Goal: Task Accomplishment & Management: Manage account settings

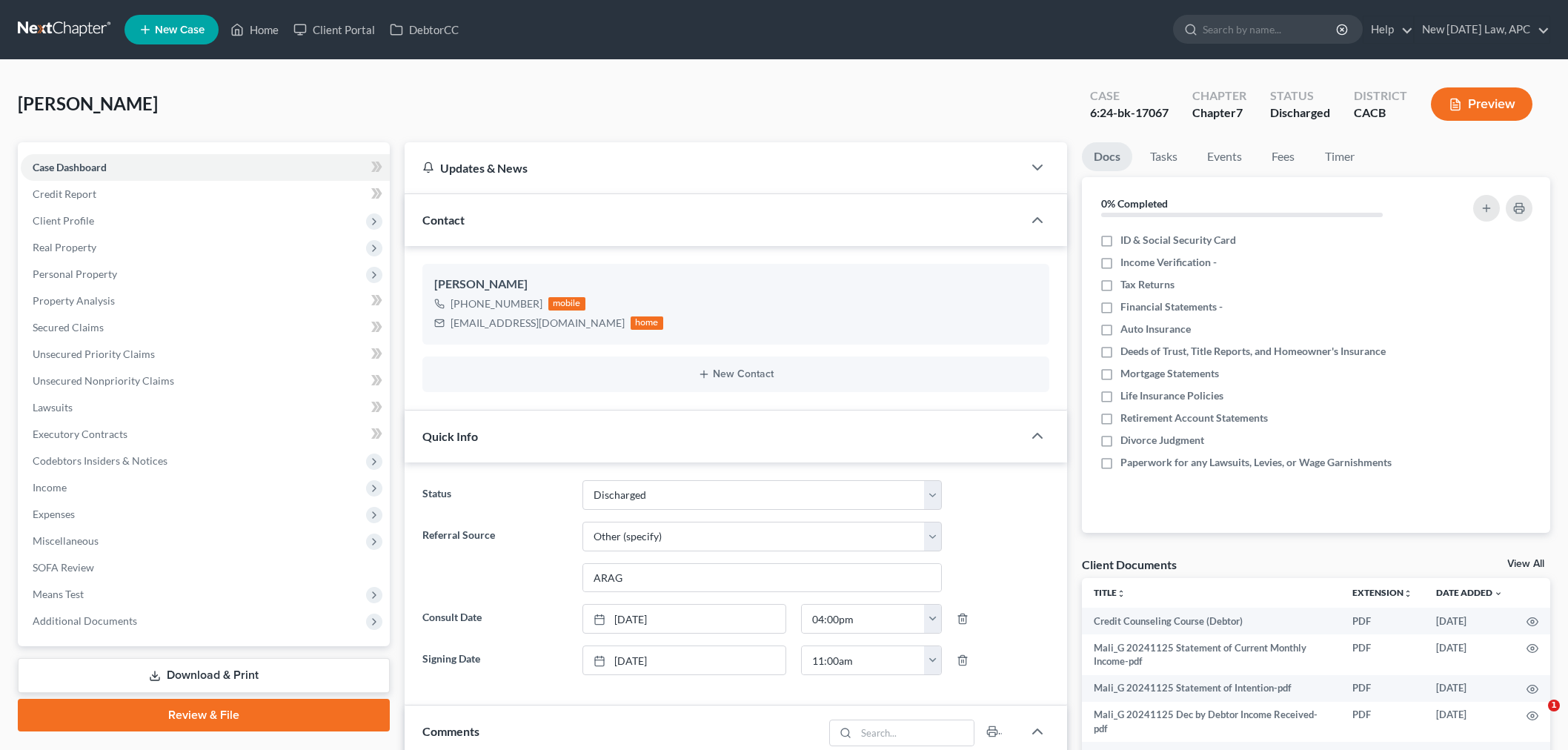
select select "0"
select select "6"
drag, startPoint x: 506, startPoint y: 102, endPoint x: 443, endPoint y: 98, distance: 63.1
click at [507, 102] on div "[PERSON_NAME] Upgraded Case 6:24-bk-17067 Chapter Chapter 7 Status Discharged D…" at bounding box center [784, 110] width 1533 height 65
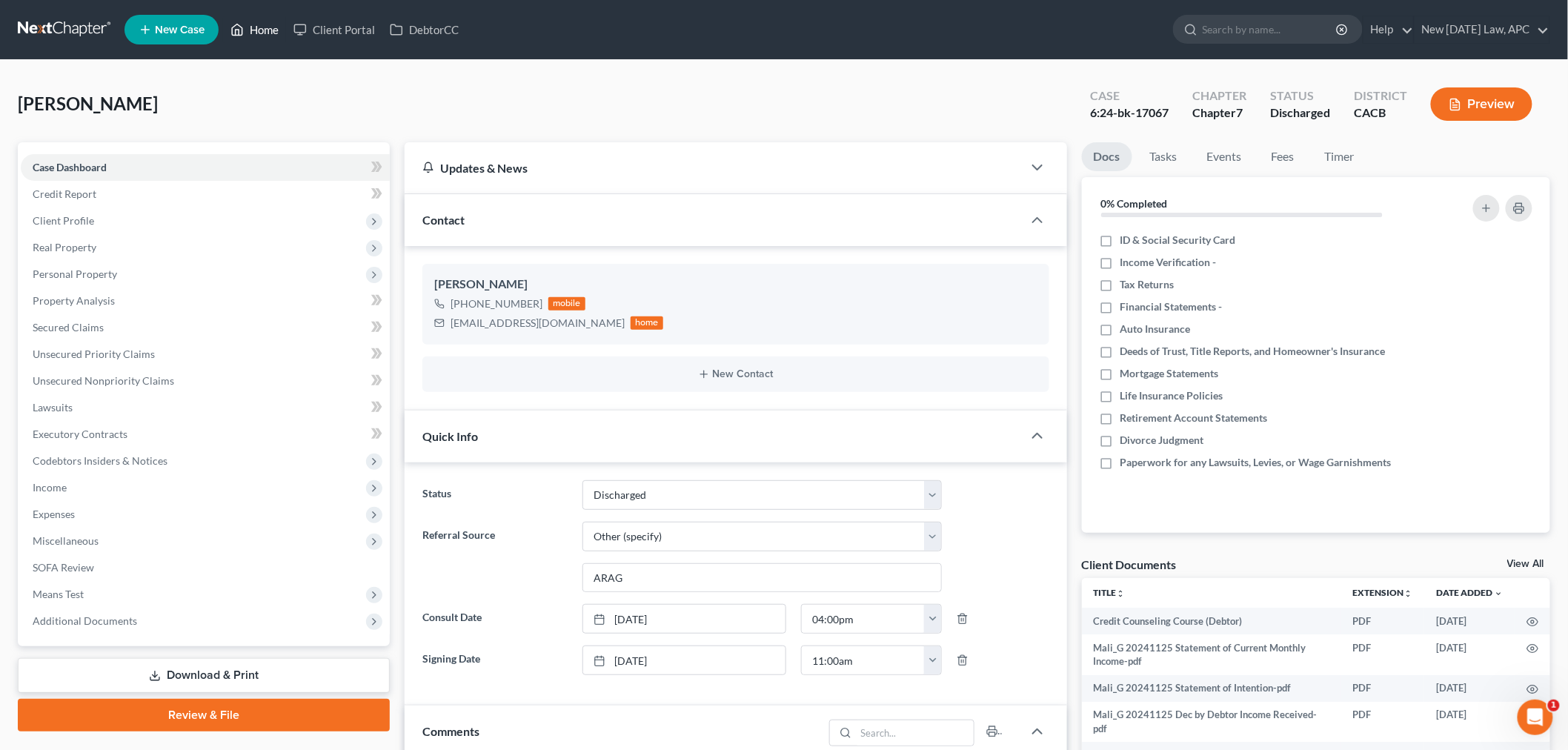
click at [261, 27] on link "Home" at bounding box center [255, 29] width 63 height 27
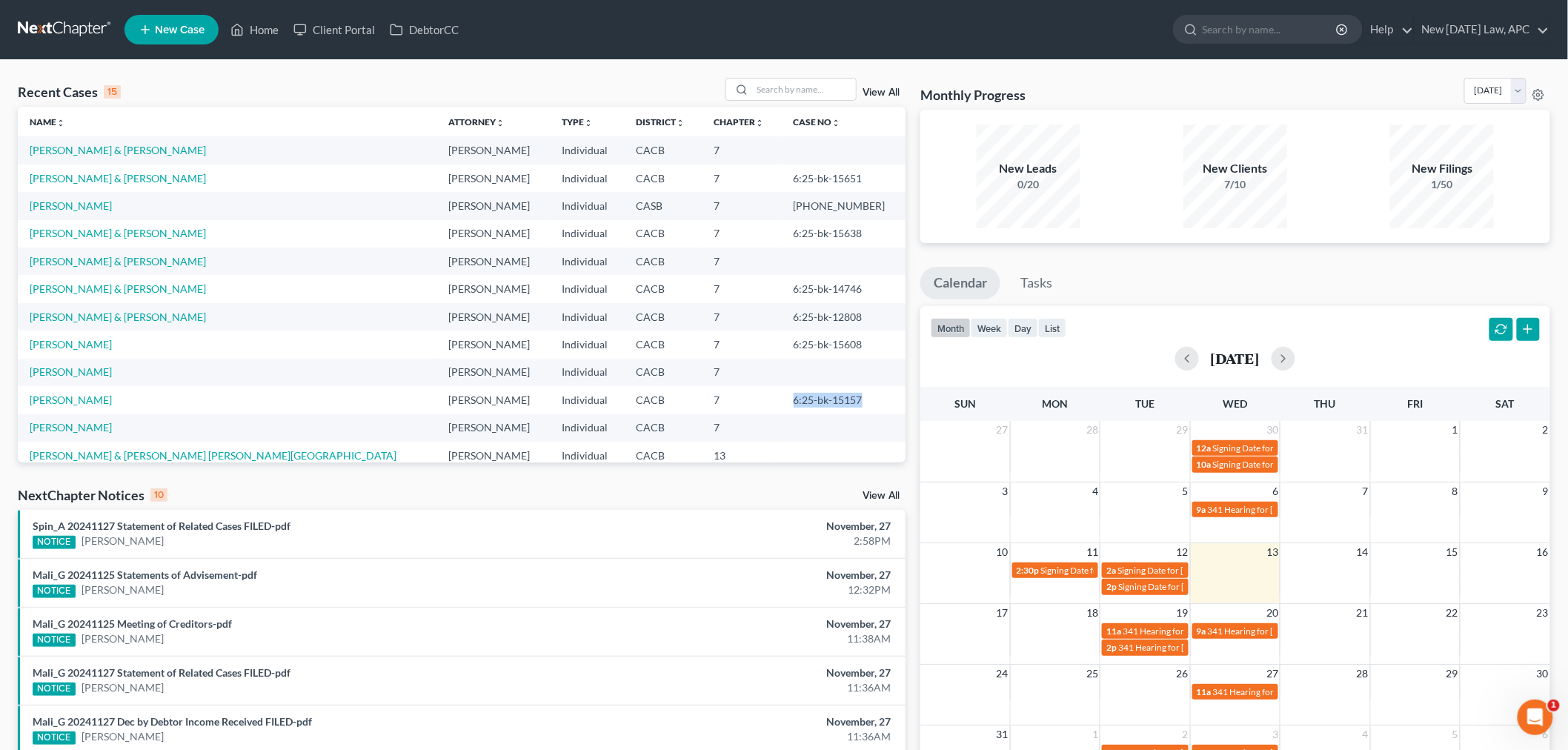
drag, startPoint x: 780, startPoint y: 396, endPoint x: 855, endPoint y: 400, distance: 75.1
click at [855, 400] on td "6:25-bk-15157" at bounding box center [844, 400] width 124 height 27
copy td "6:25-bk-15157"
click at [77, 402] on link "[PERSON_NAME]" at bounding box center [71, 400] width 82 height 13
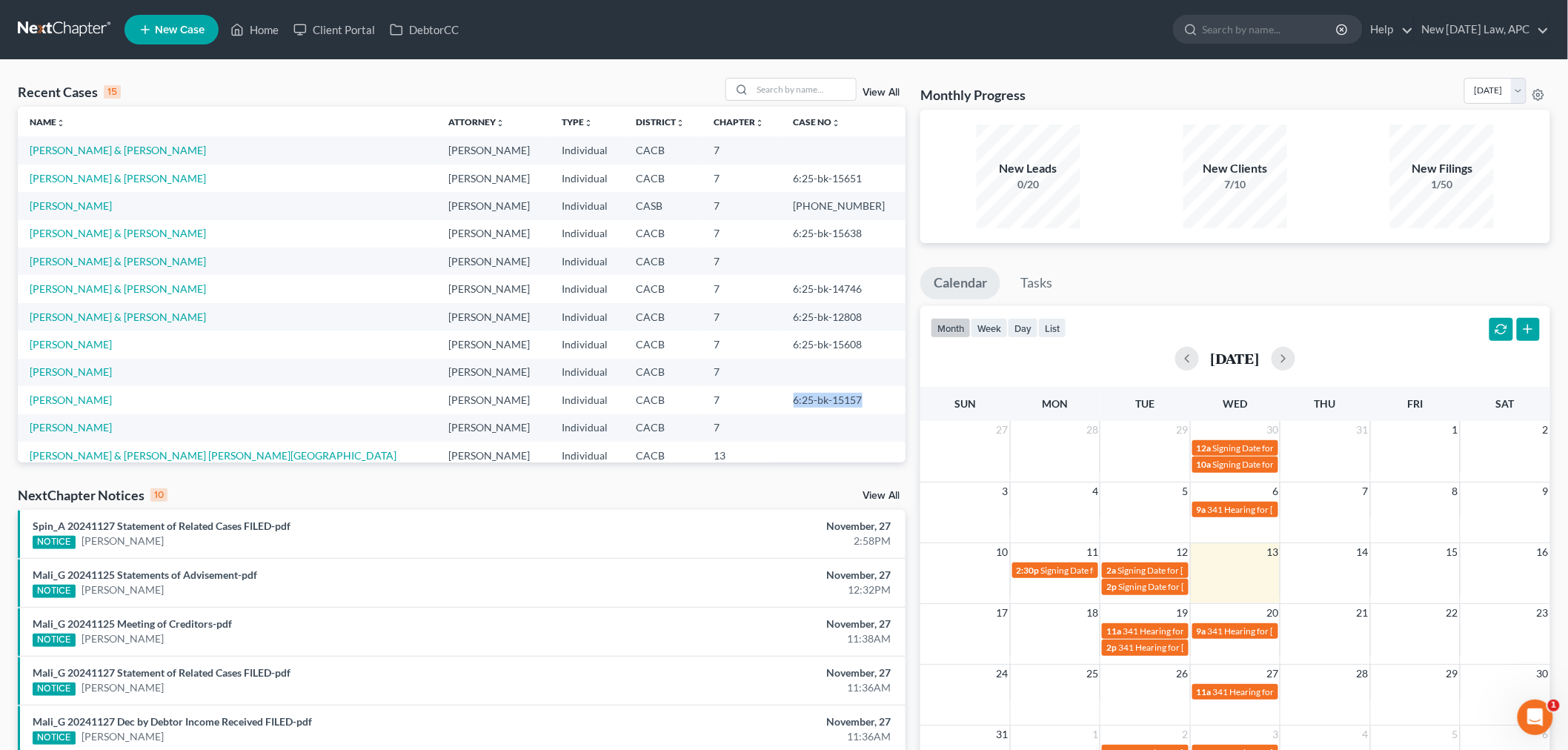
select select "4"
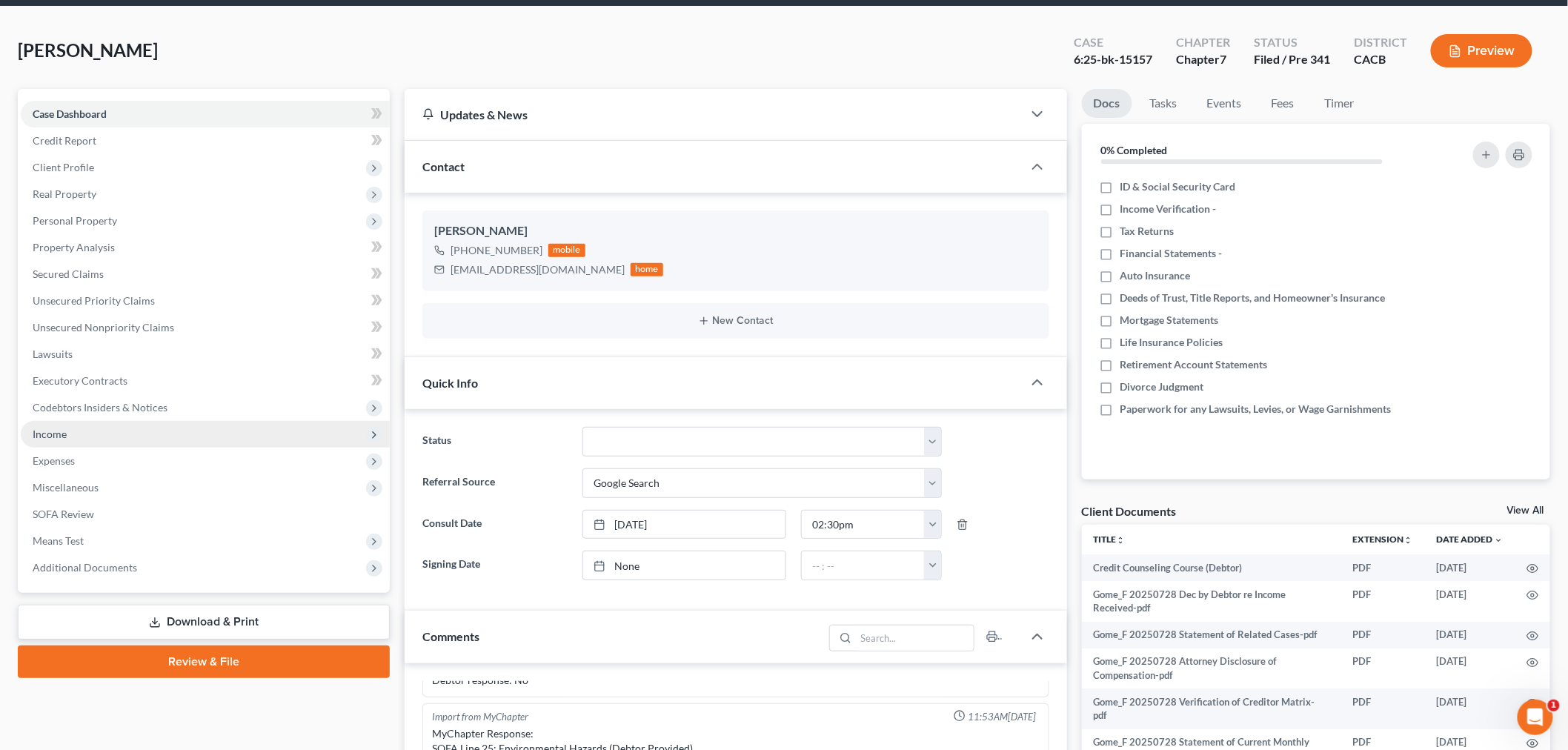
scroll to position [82, 0]
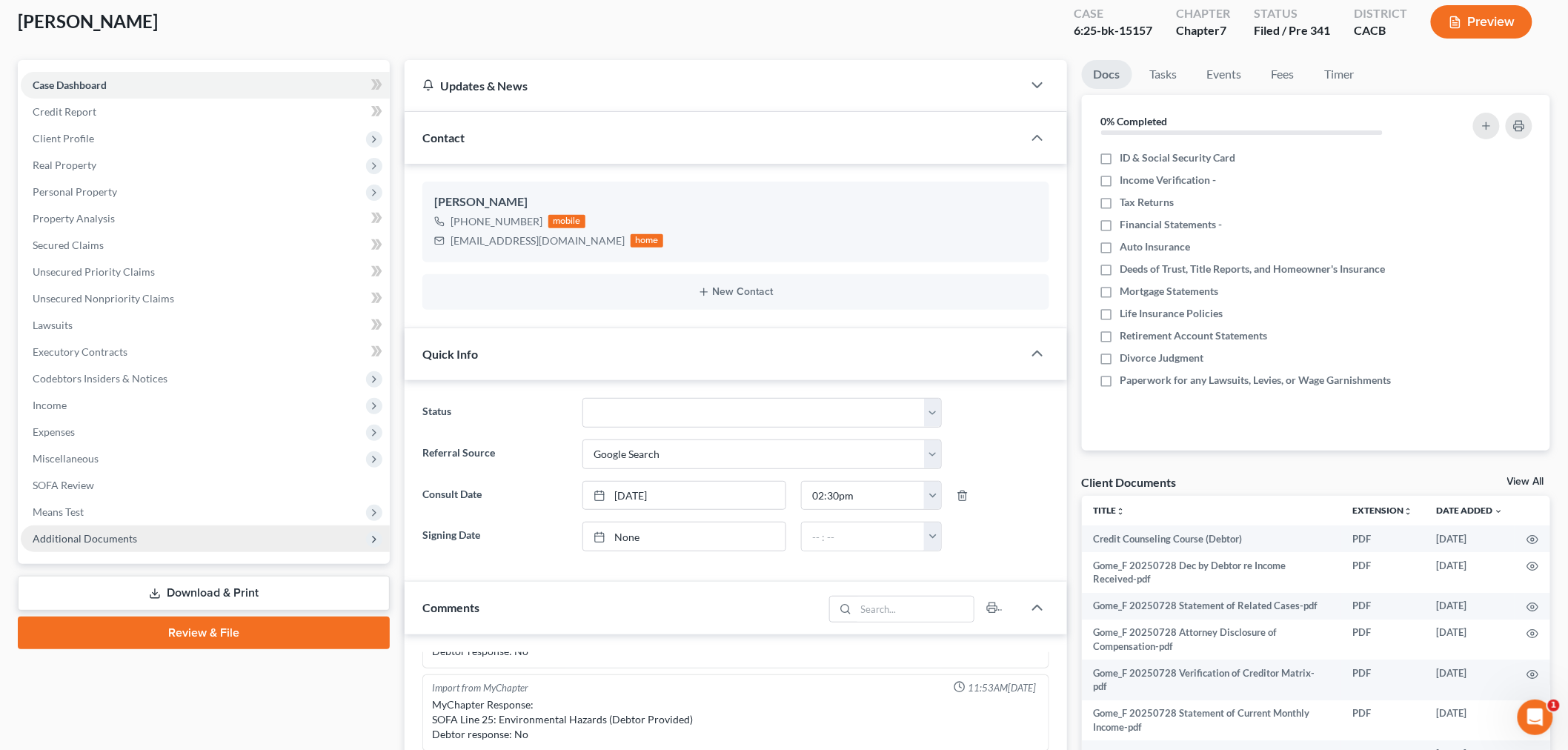
click at [130, 532] on span "Additional Documents" at bounding box center [85, 539] width 105 height 13
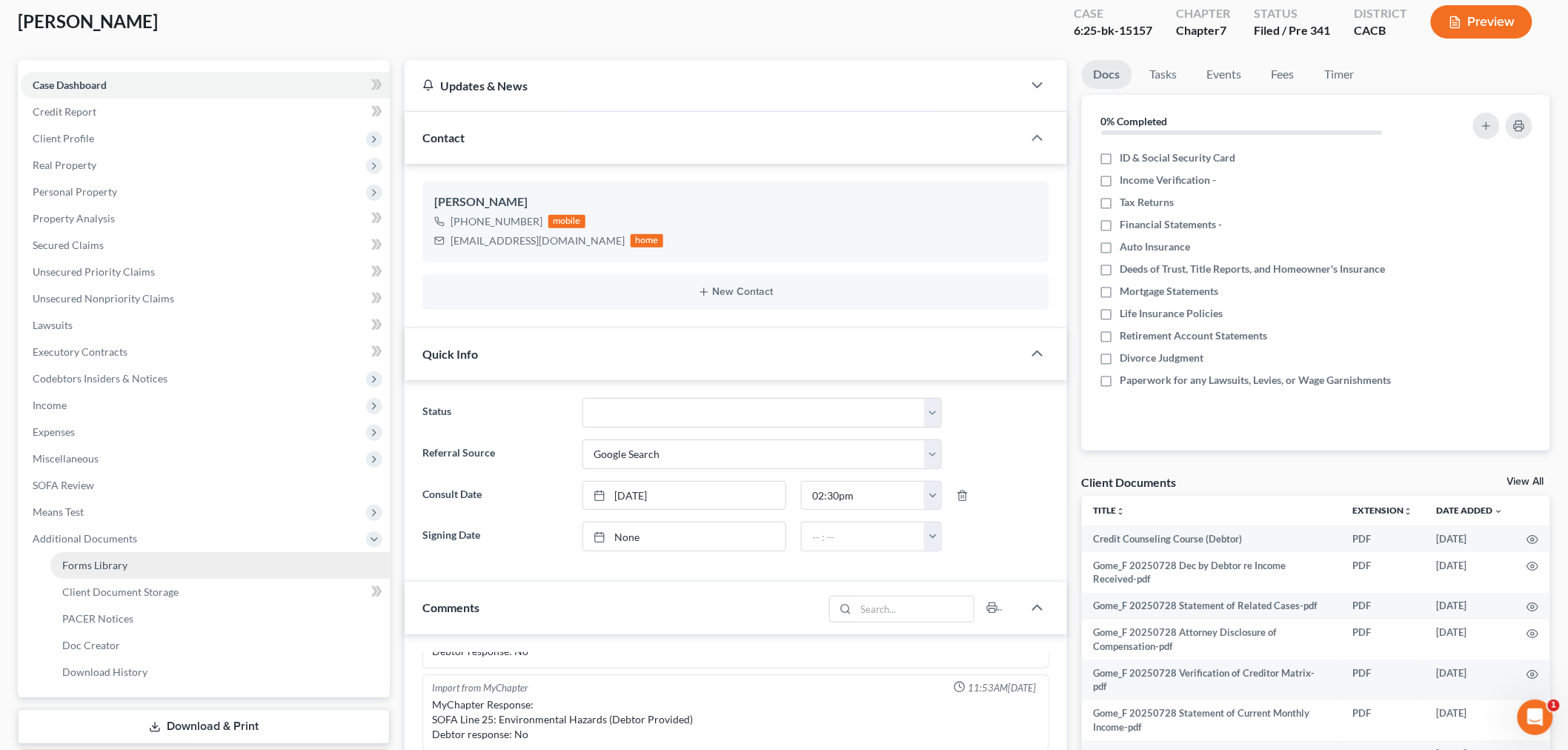
click at [132, 566] on link "Forms Library" at bounding box center [220, 565] width 339 height 27
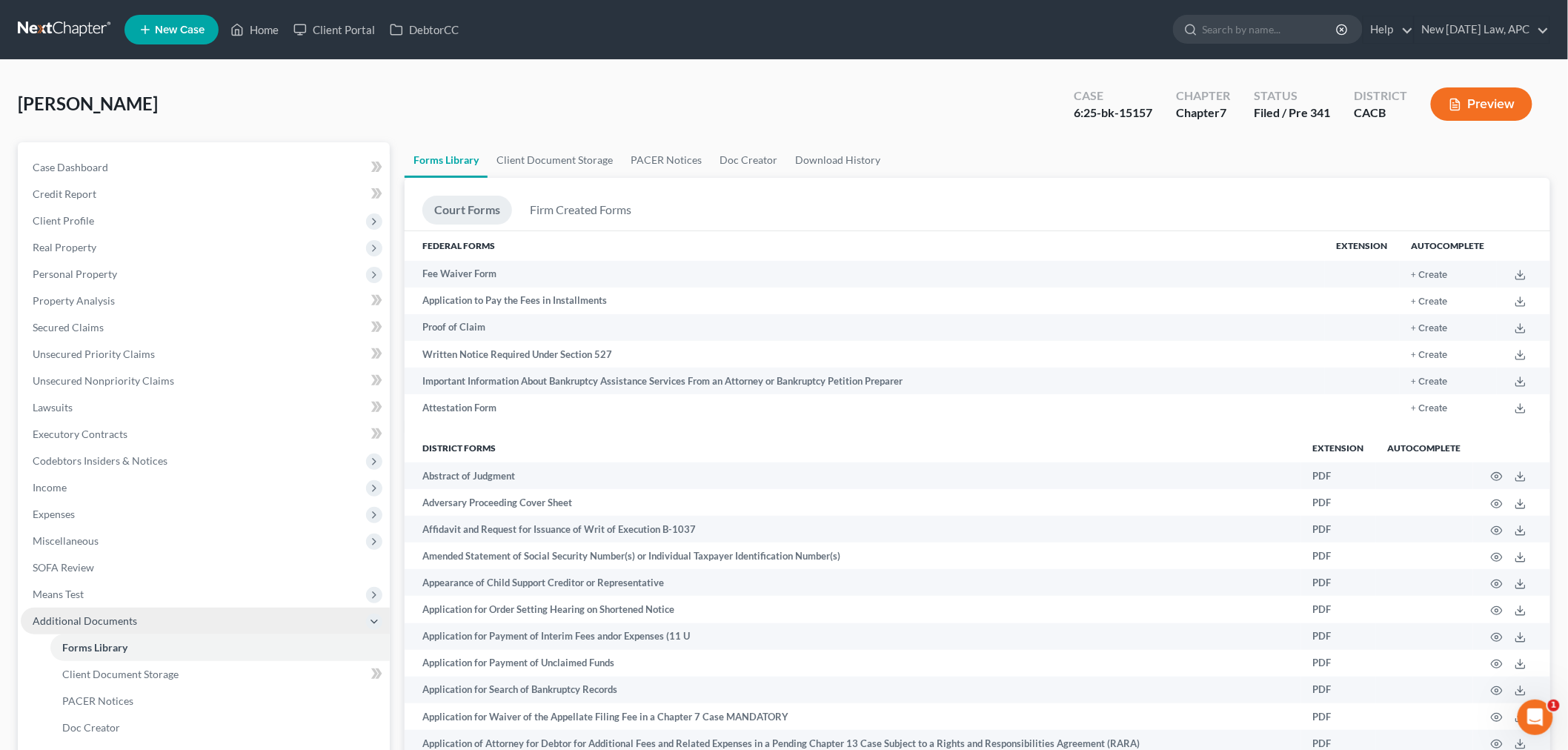
scroll to position [82, 0]
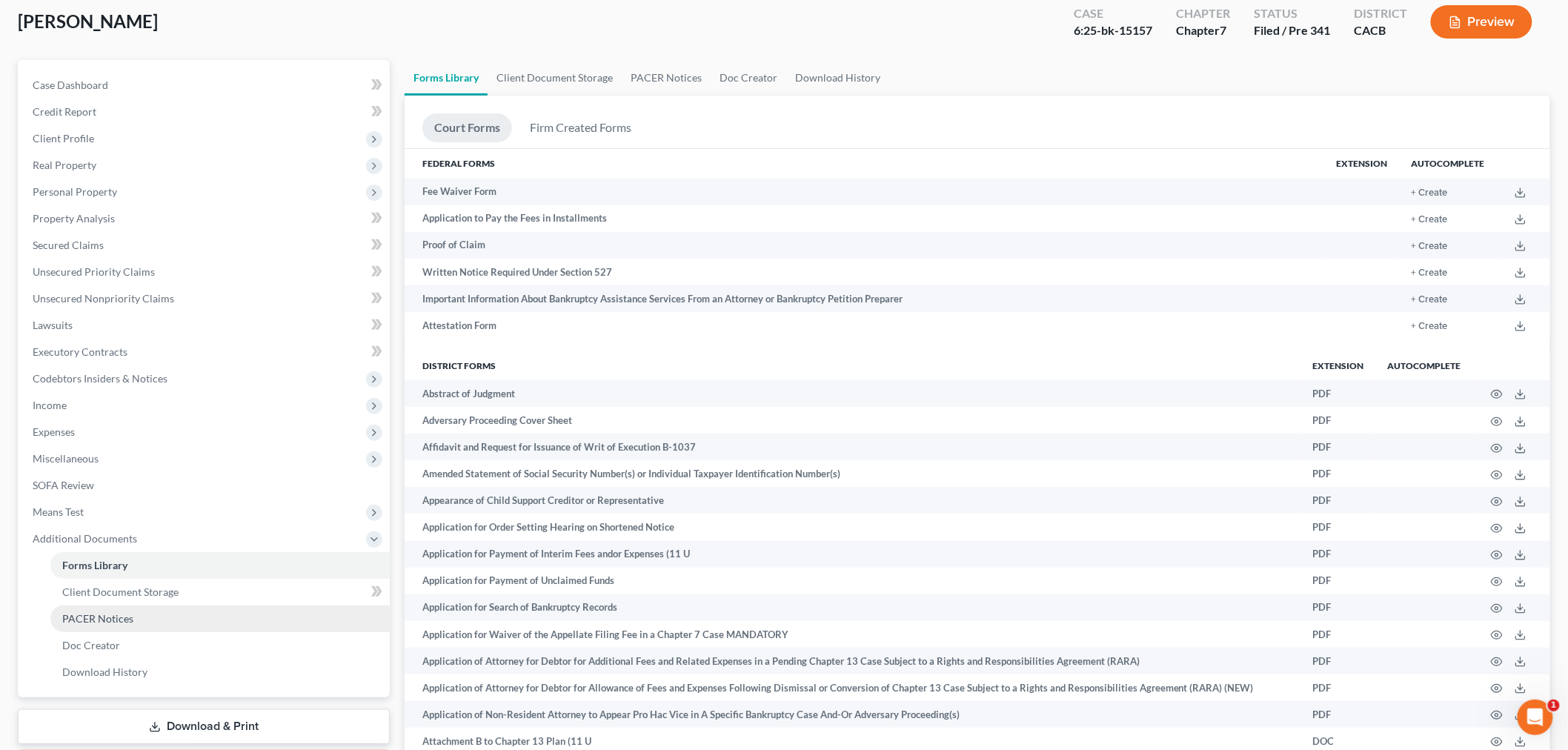
click at [114, 606] on link "PACER Notices" at bounding box center [220, 619] width 339 height 27
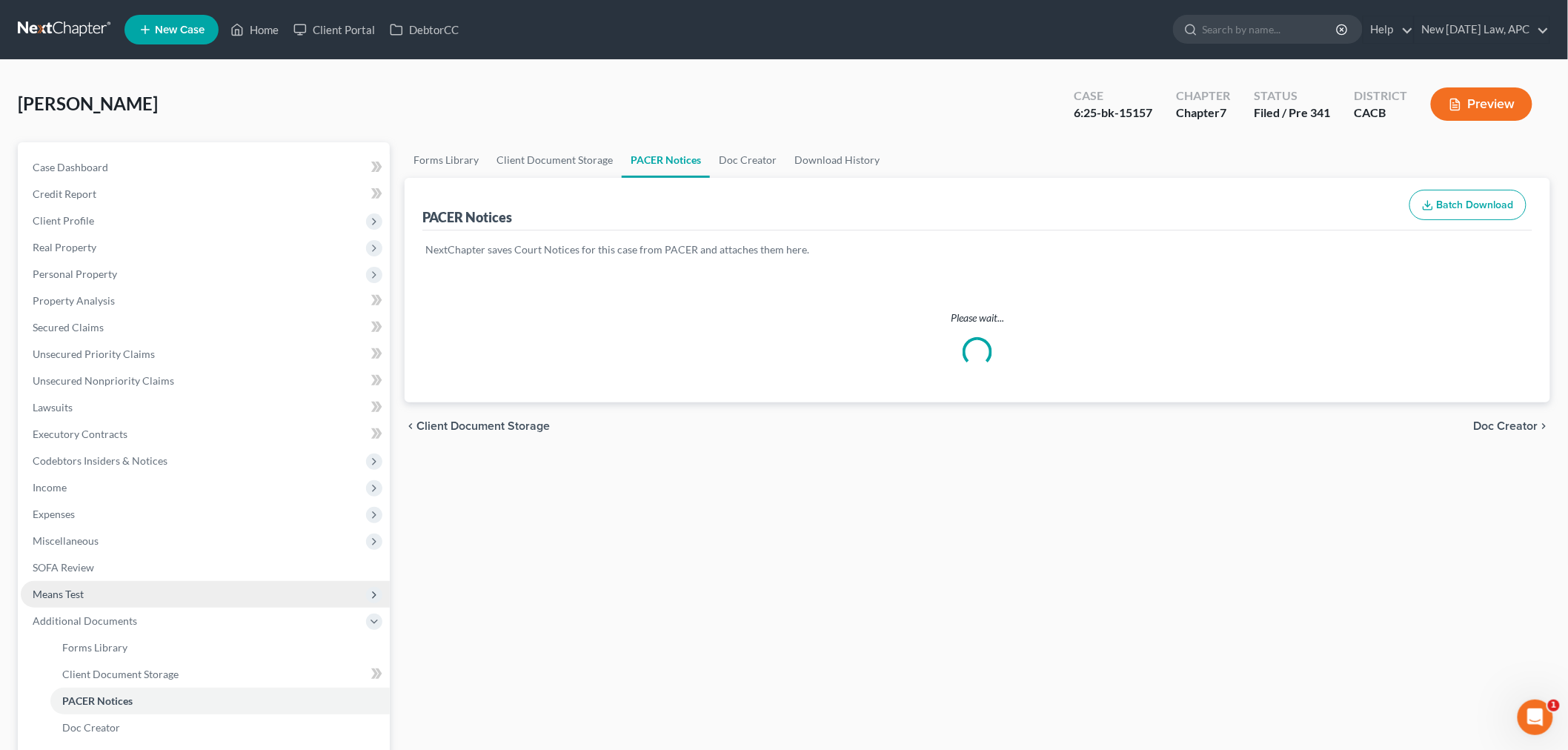
click at [124, 594] on span "Means Test" at bounding box center [206, 594] width 369 height 27
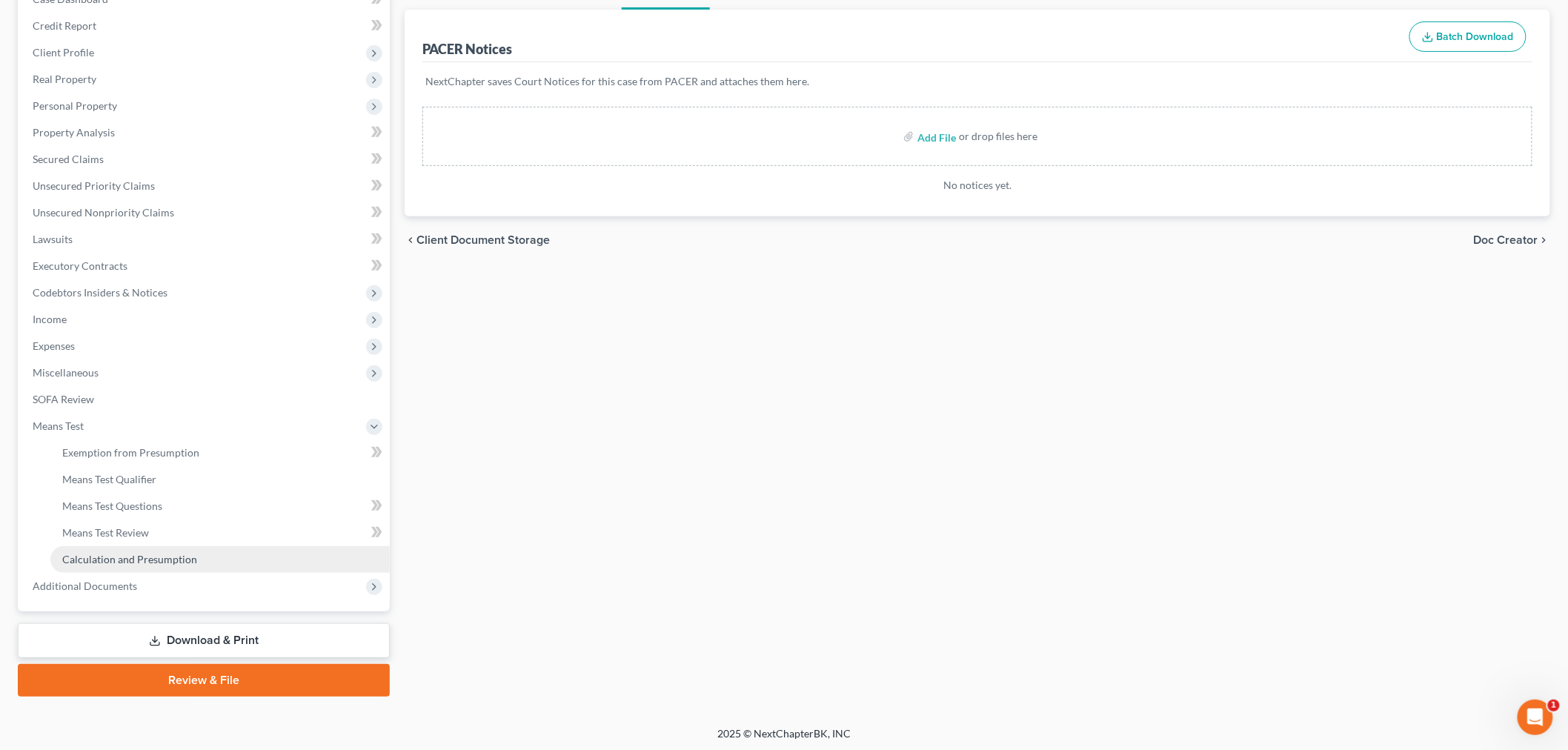
scroll to position [169, 0]
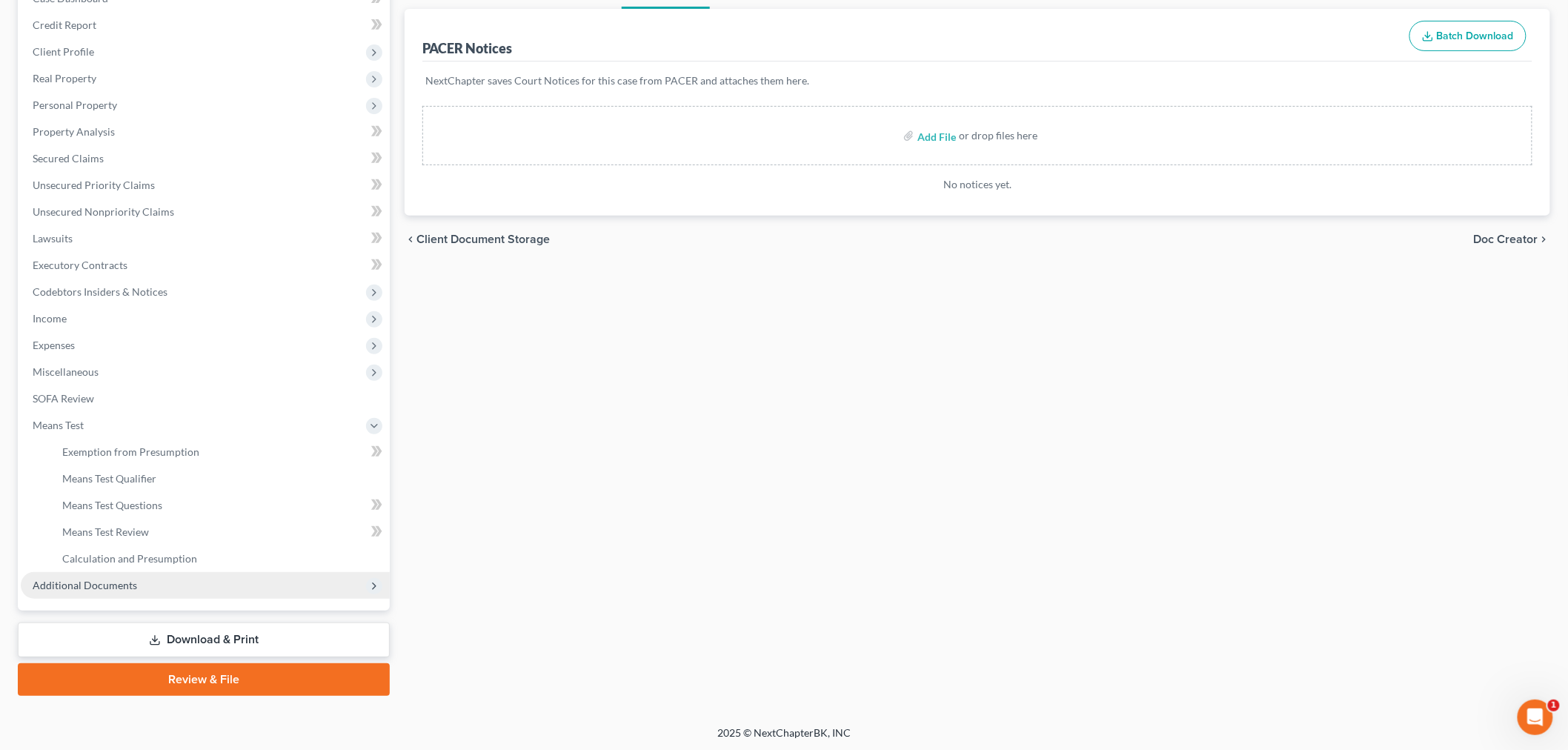
click at [106, 581] on span "Additional Documents" at bounding box center [85, 585] width 105 height 13
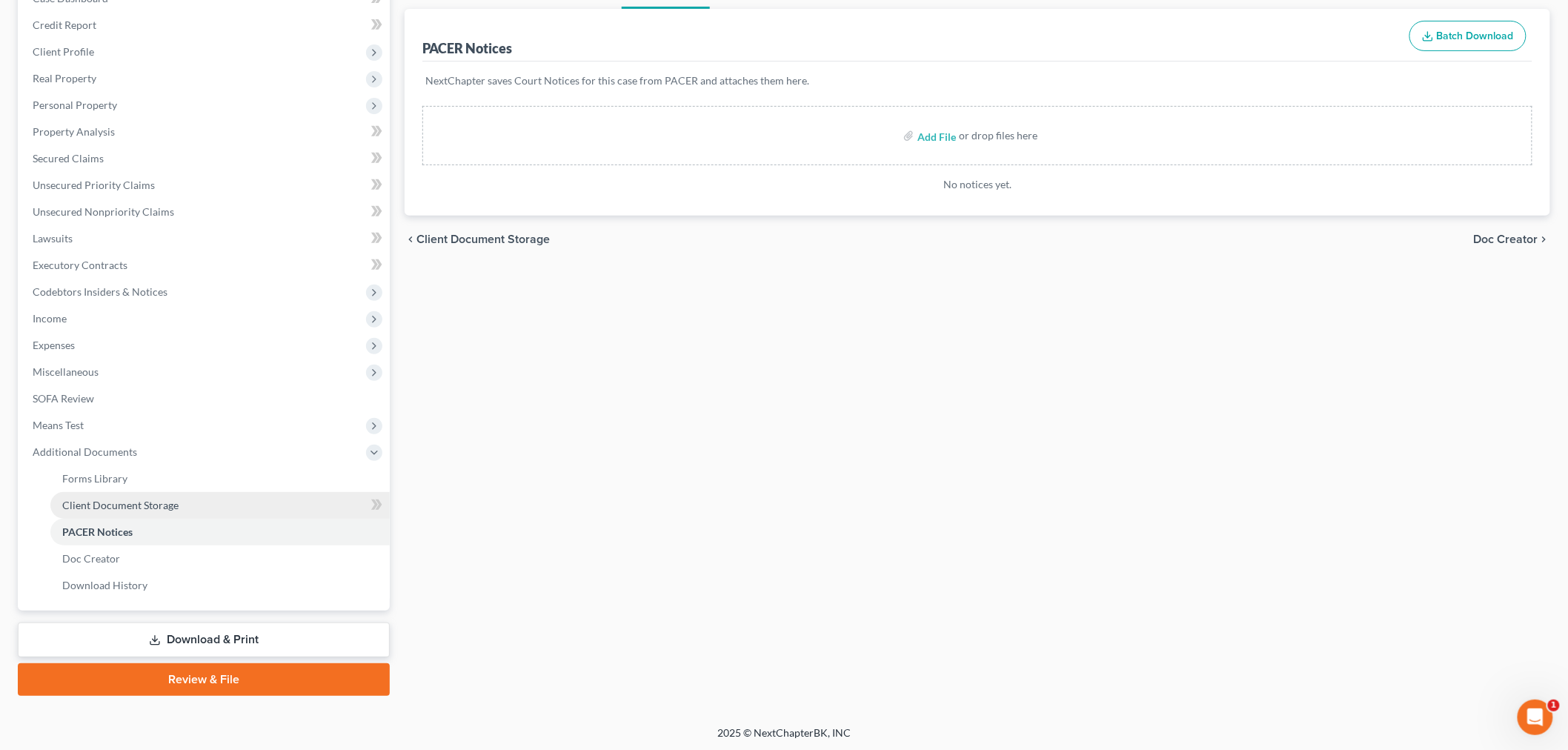
click at [132, 506] on span "Client Document Storage" at bounding box center [120, 506] width 116 height 13
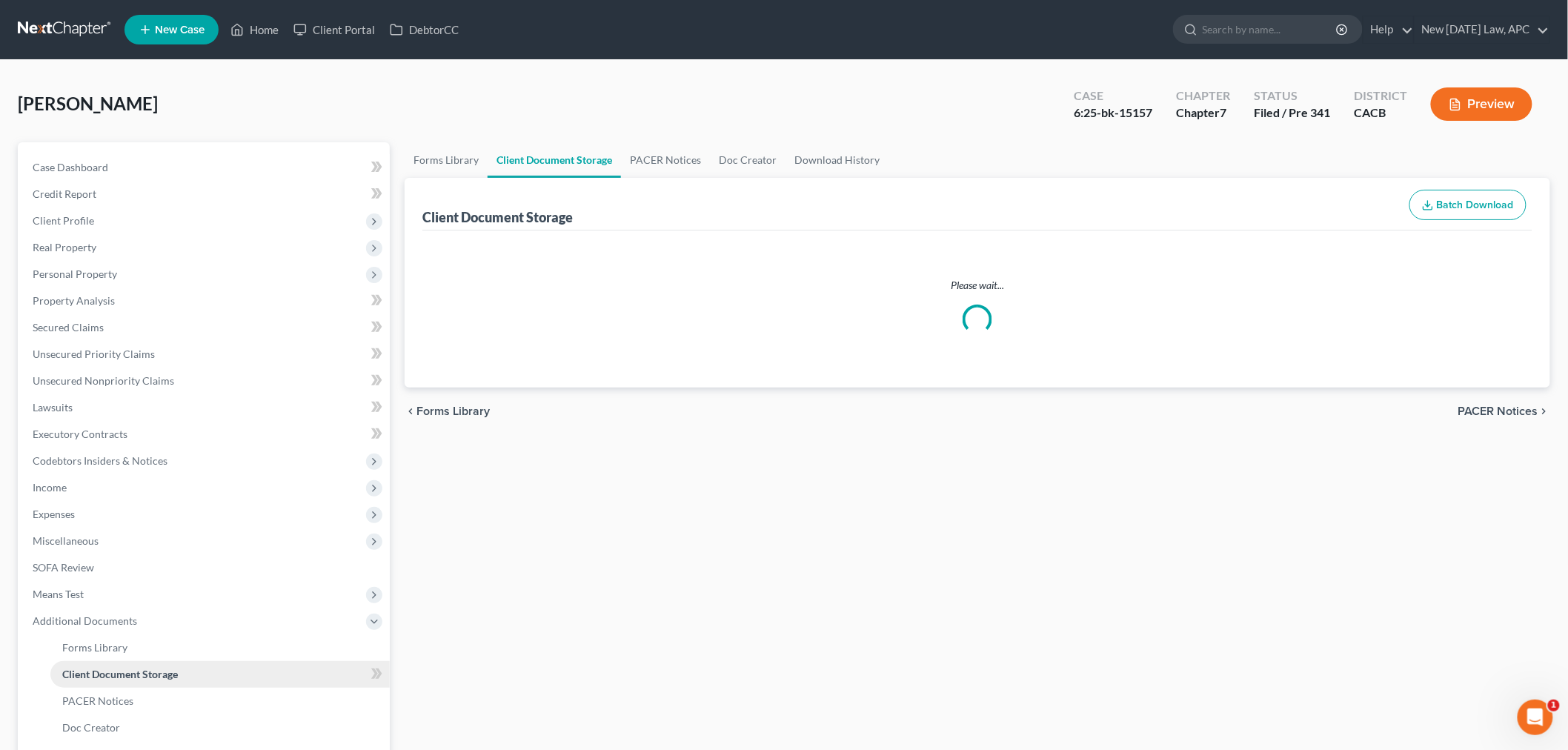
select select "60"
select select "57"
select select "58"
select select "55"
select select "51"
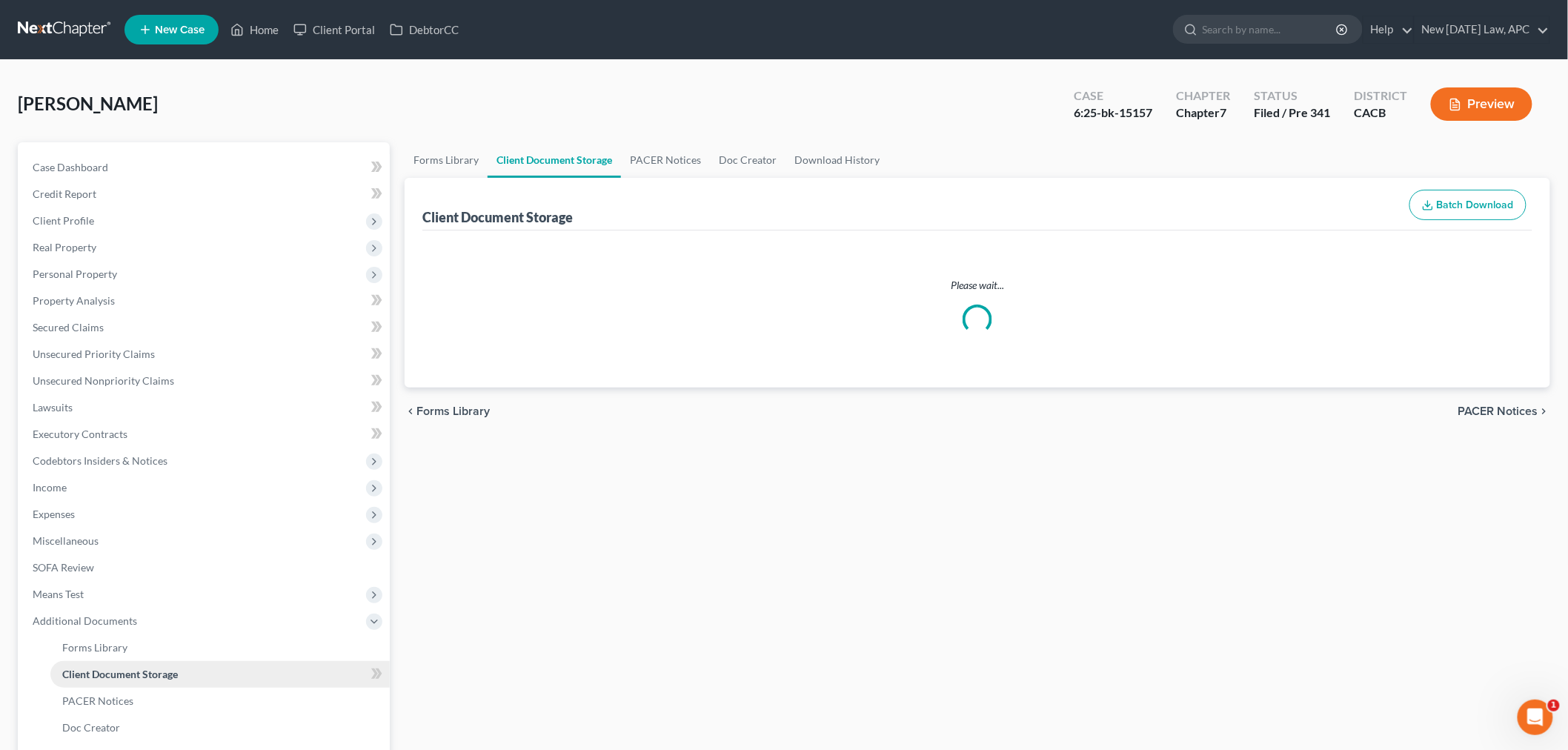
select select "65"
select select "30"
select select "10"
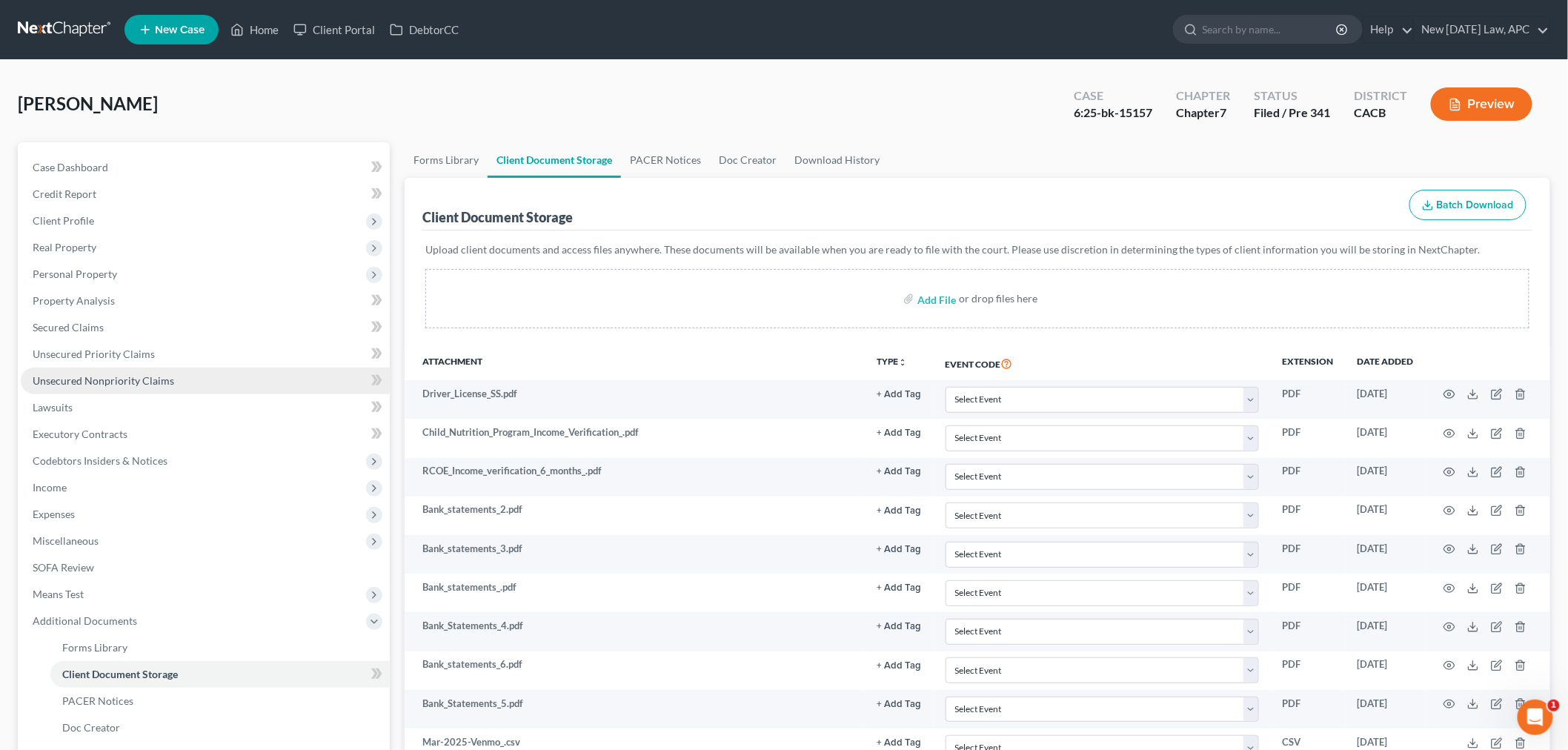
click at [163, 382] on span "Unsecured Nonpriority Claims" at bounding box center [103, 381] width 142 height 13
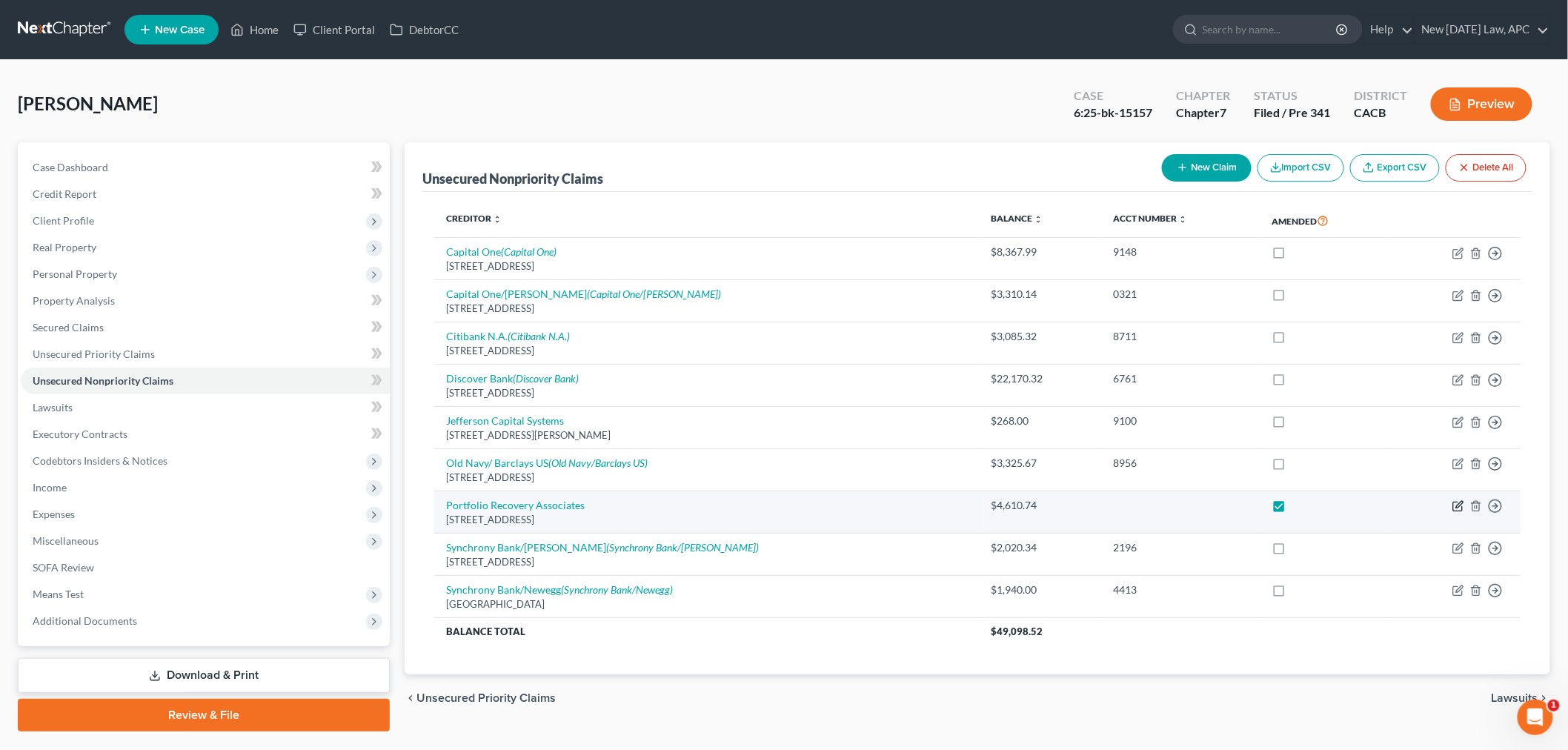
click at [1462, 511] on icon "button" at bounding box center [1458, 506] width 9 height 9
select select "48"
select select "8"
select select "0"
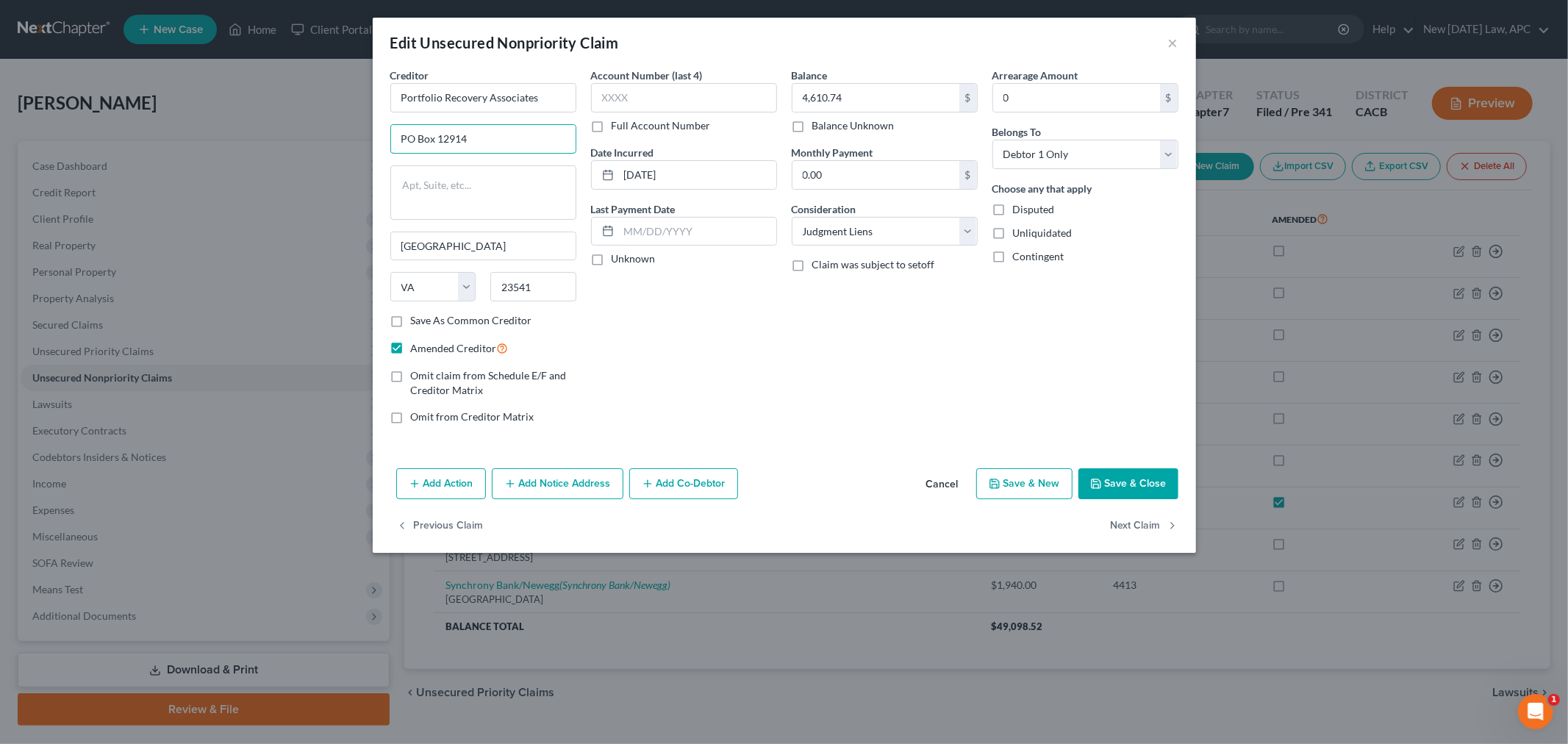
drag, startPoint x: 500, startPoint y: 138, endPoint x: 365, endPoint y: 138, distance: 135.0
click at [365, 138] on div "Edit Unsecured Nonpriority Claim × Creditor * Portfolio Recovery Associates PO …" at bounding box center [784, 372] width 1568 height 744
click at [1160, 40] on div "Edit Unsecured Nonpriority Claim ×" at bounding box center [784, 42] width 824 height 50
click at [1169, 40] on button "×" at bounding box center [1173, 42] width 10 height 18
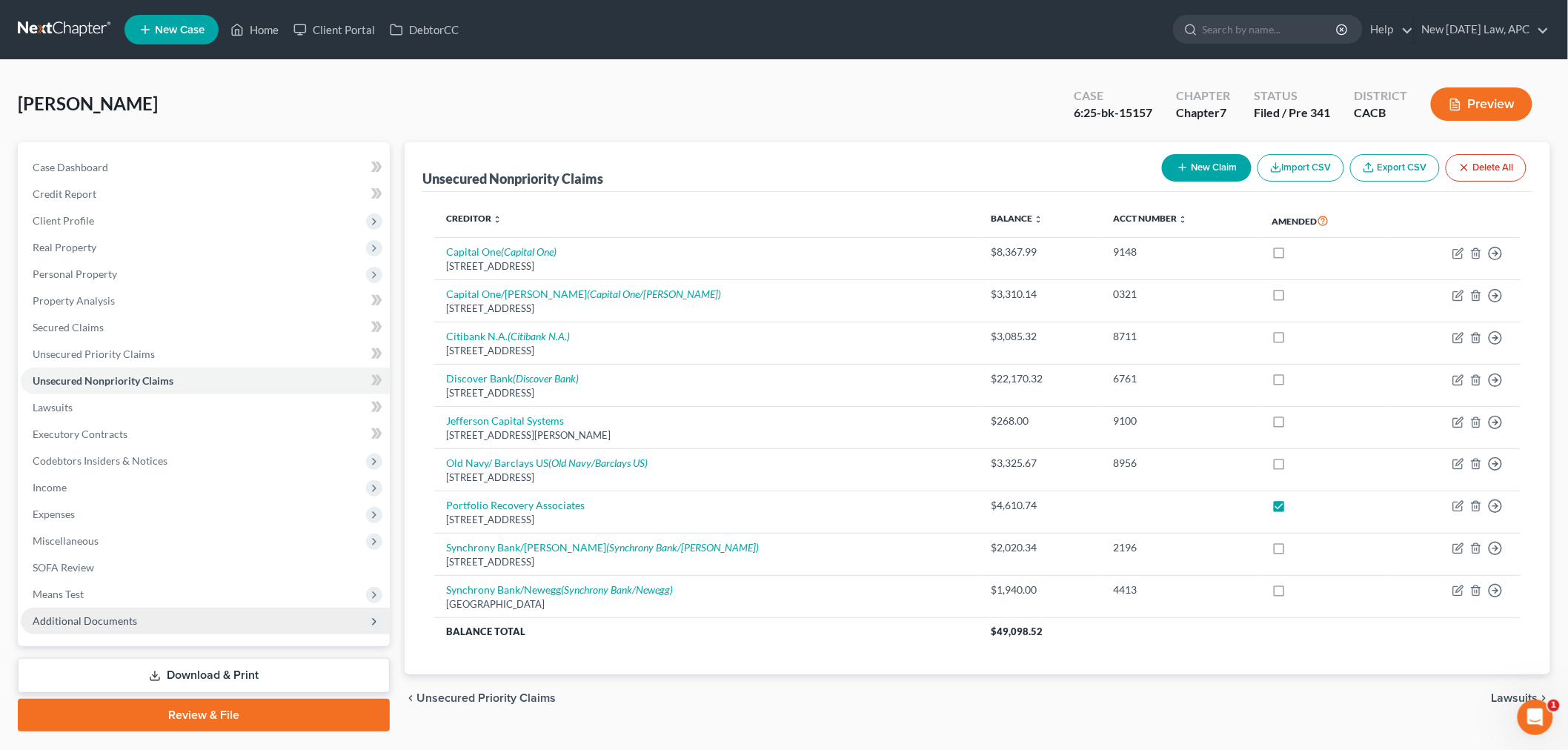
click at [152, 624] on span "Additional Documents" at bounding box center [206, 621] width 369 height 27
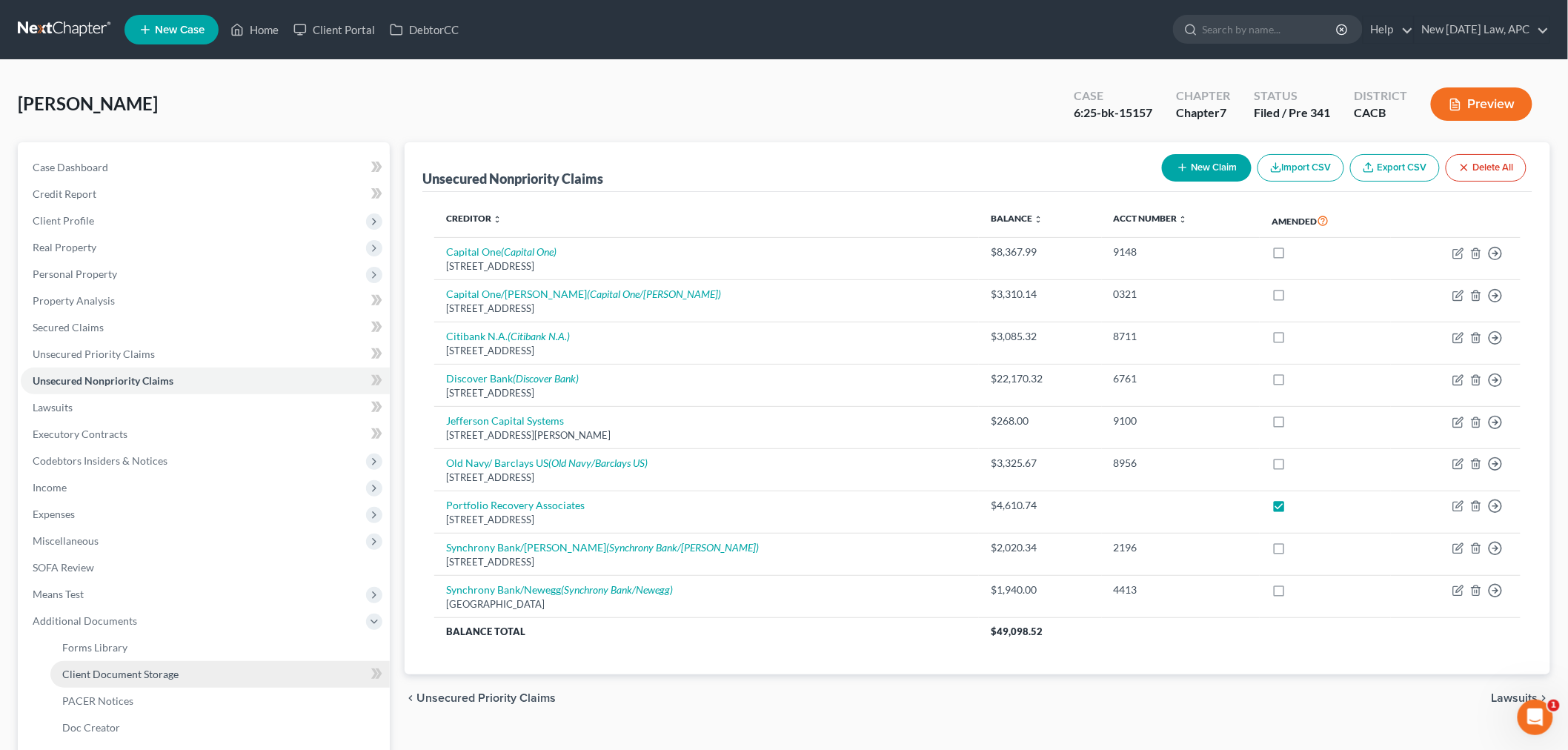
click at [152, 678] on span "Client Document Storage" at bounding box center [120, 674] width 116 height 13
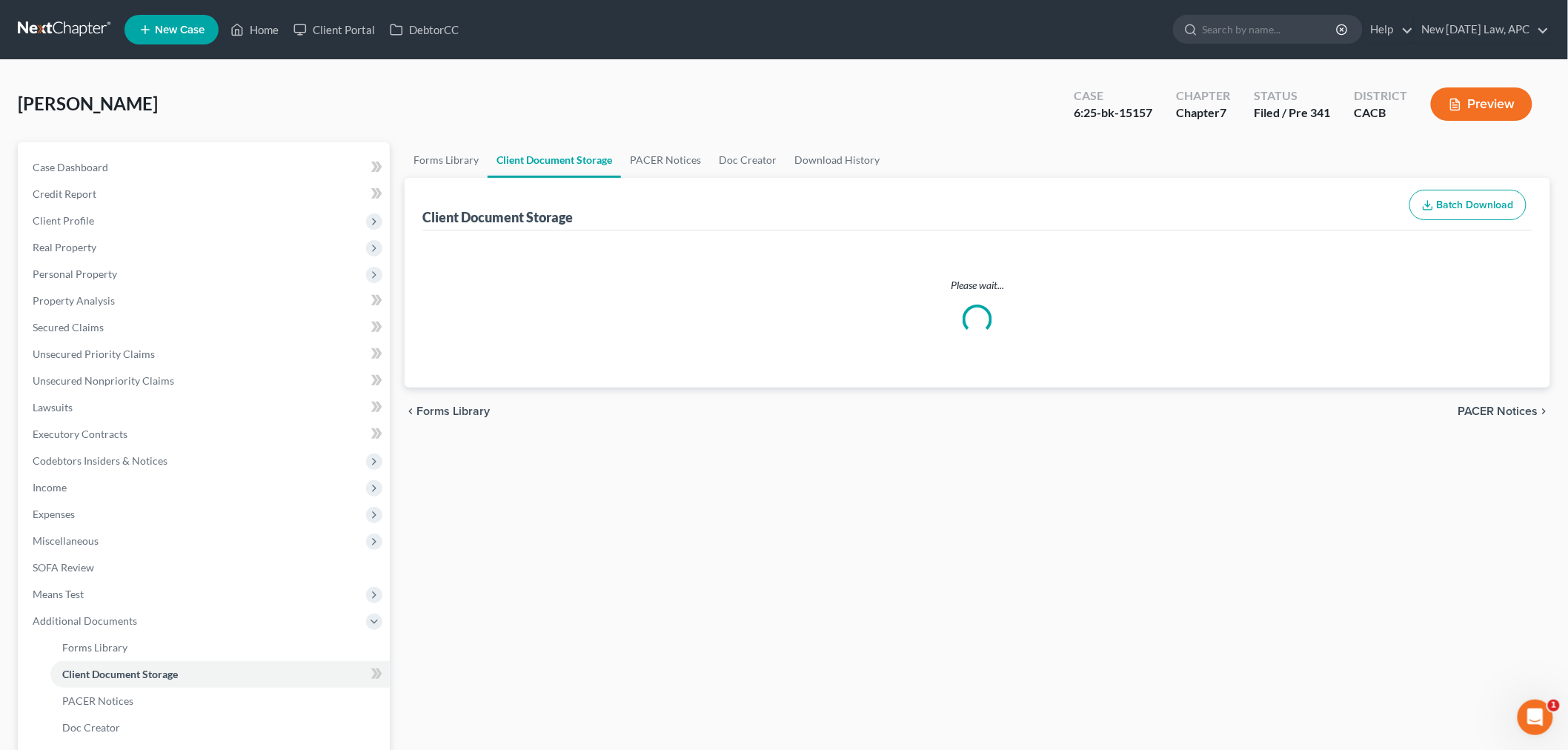
select select "60"
select select "57"
select select "58"
select select "55"
select select "51"
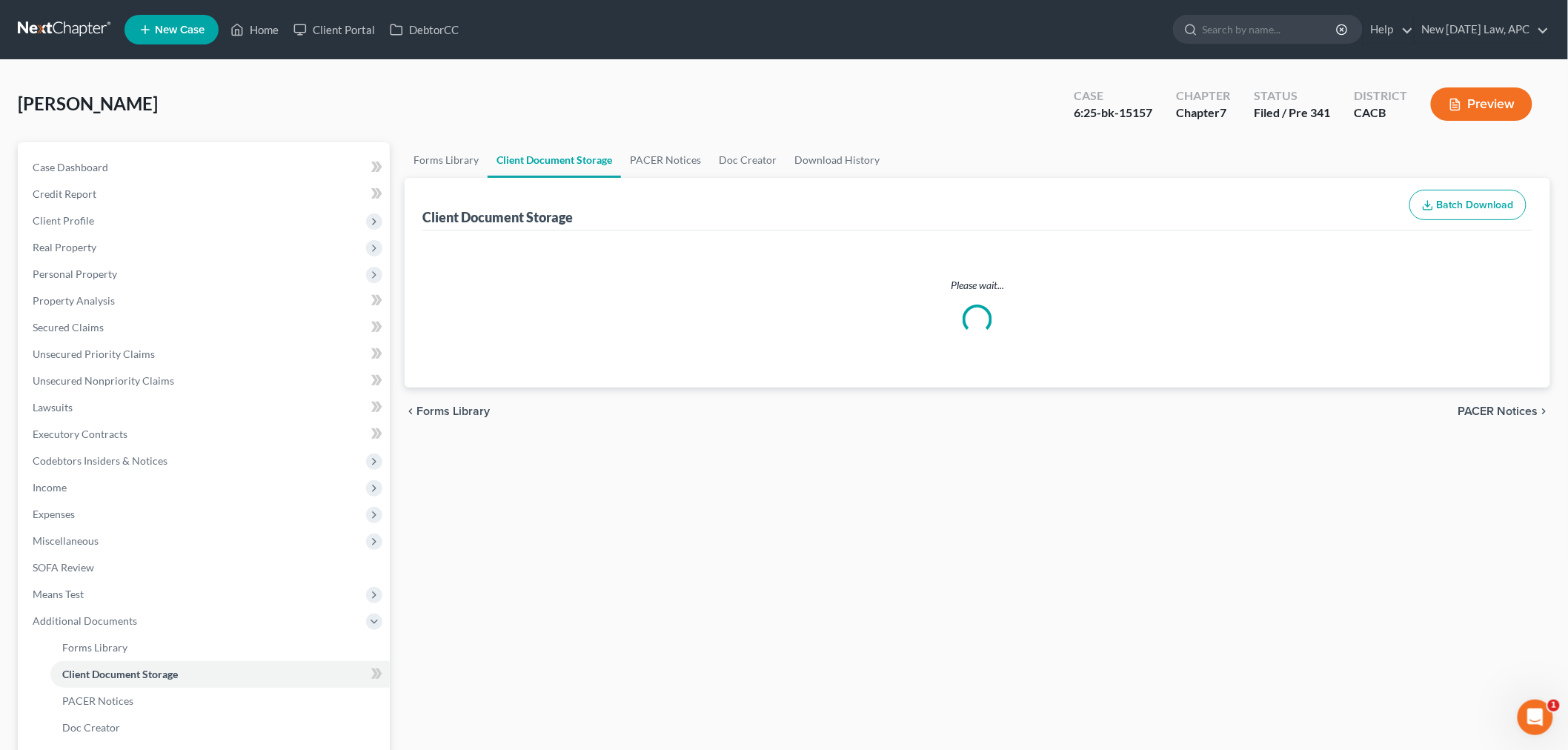
select select "65"
select select "30"
select select "10"
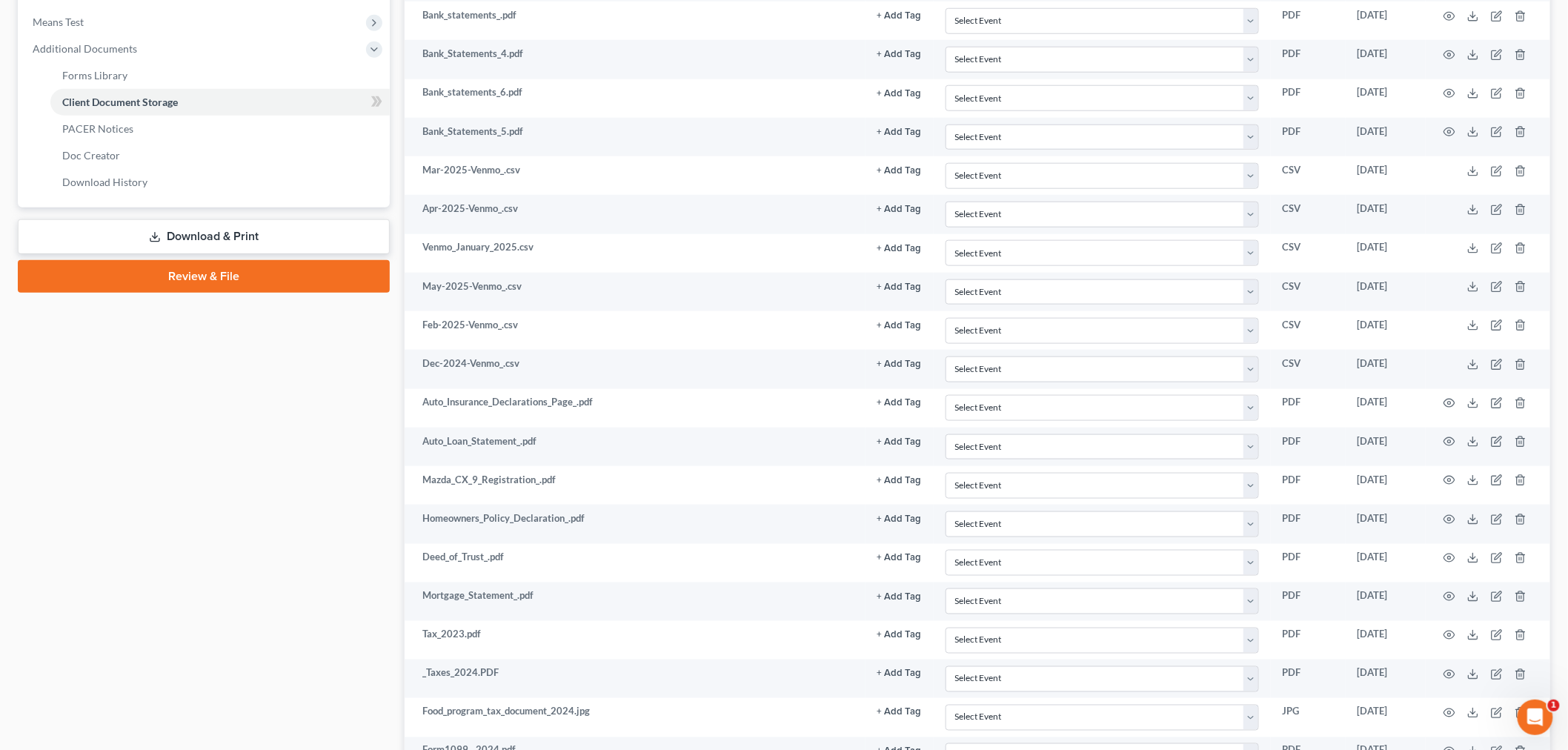
scroll to position [351, 0]
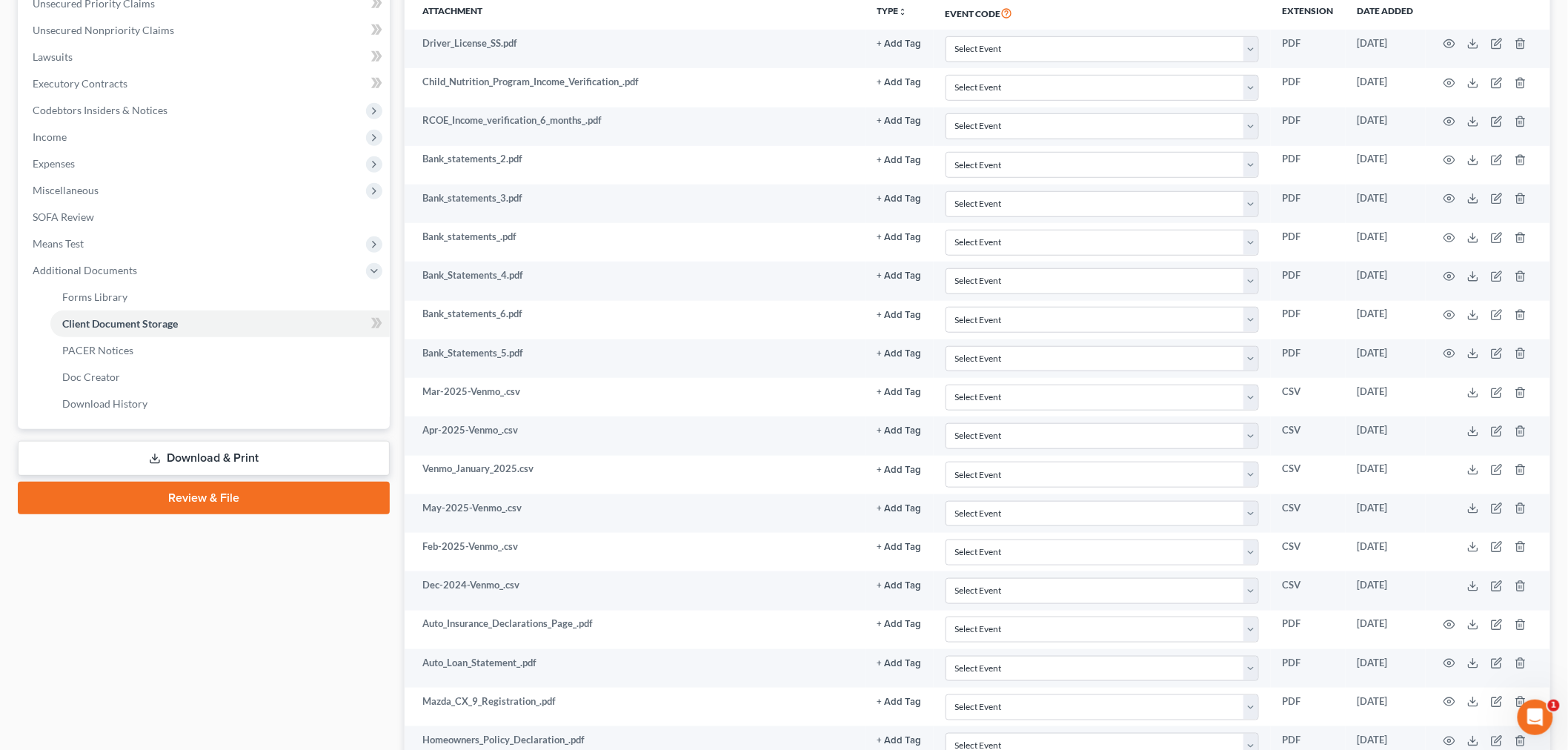
click at [191, 456] on link "Download & Print" at bounding box center [203, 458] width 372 height 35
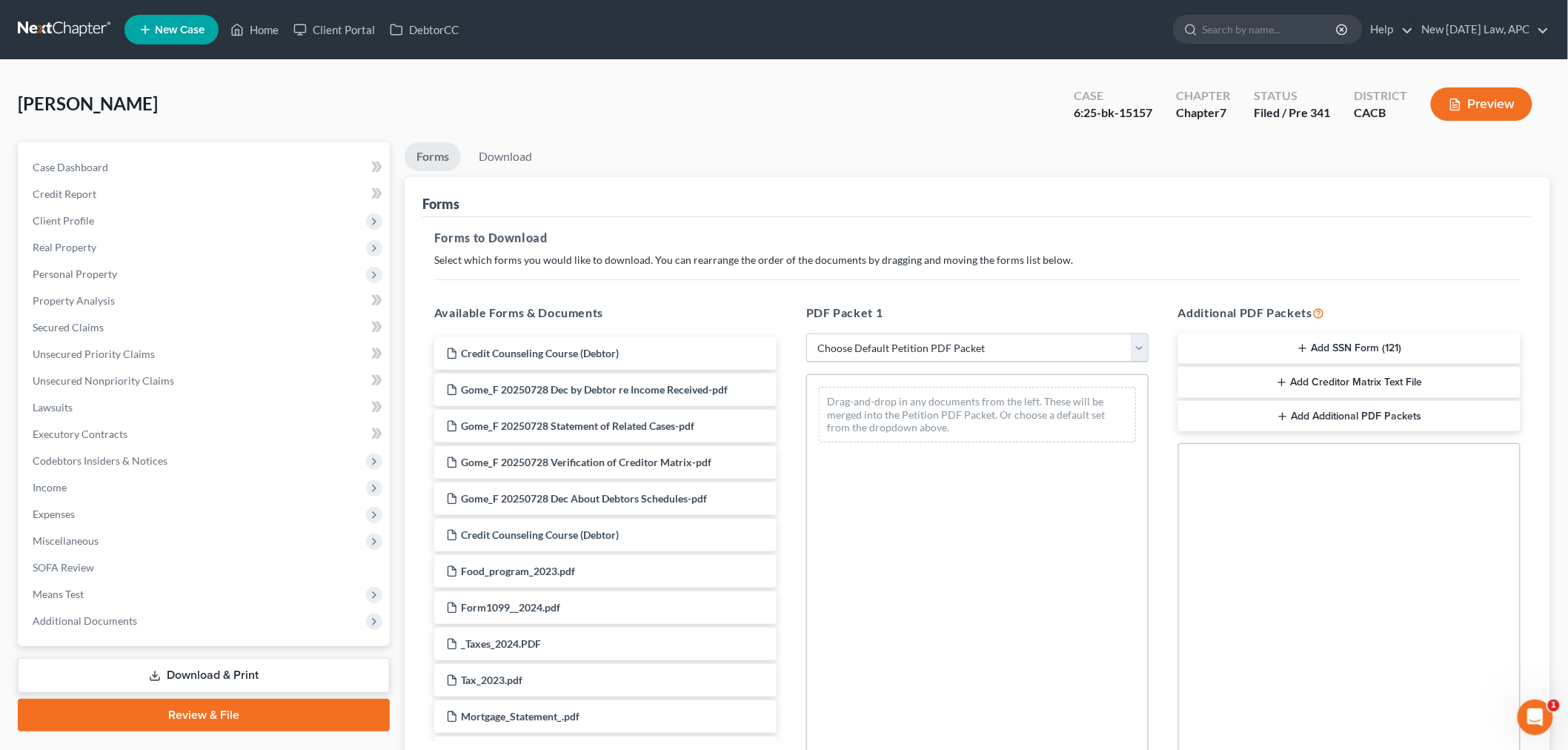
click at [880, 344] on select "Choose Default Petition PDF Packet Complete Bankruptcy Petition (all forms and …" at bounding box center [977, 348] width 343 height 30
select select "2"
click at [806, 334] on select "Choose Default Petition PDF Packet Complete Bankruptcy Petition (all forms and …" at bounding box center [977, 348] width 343 height 30
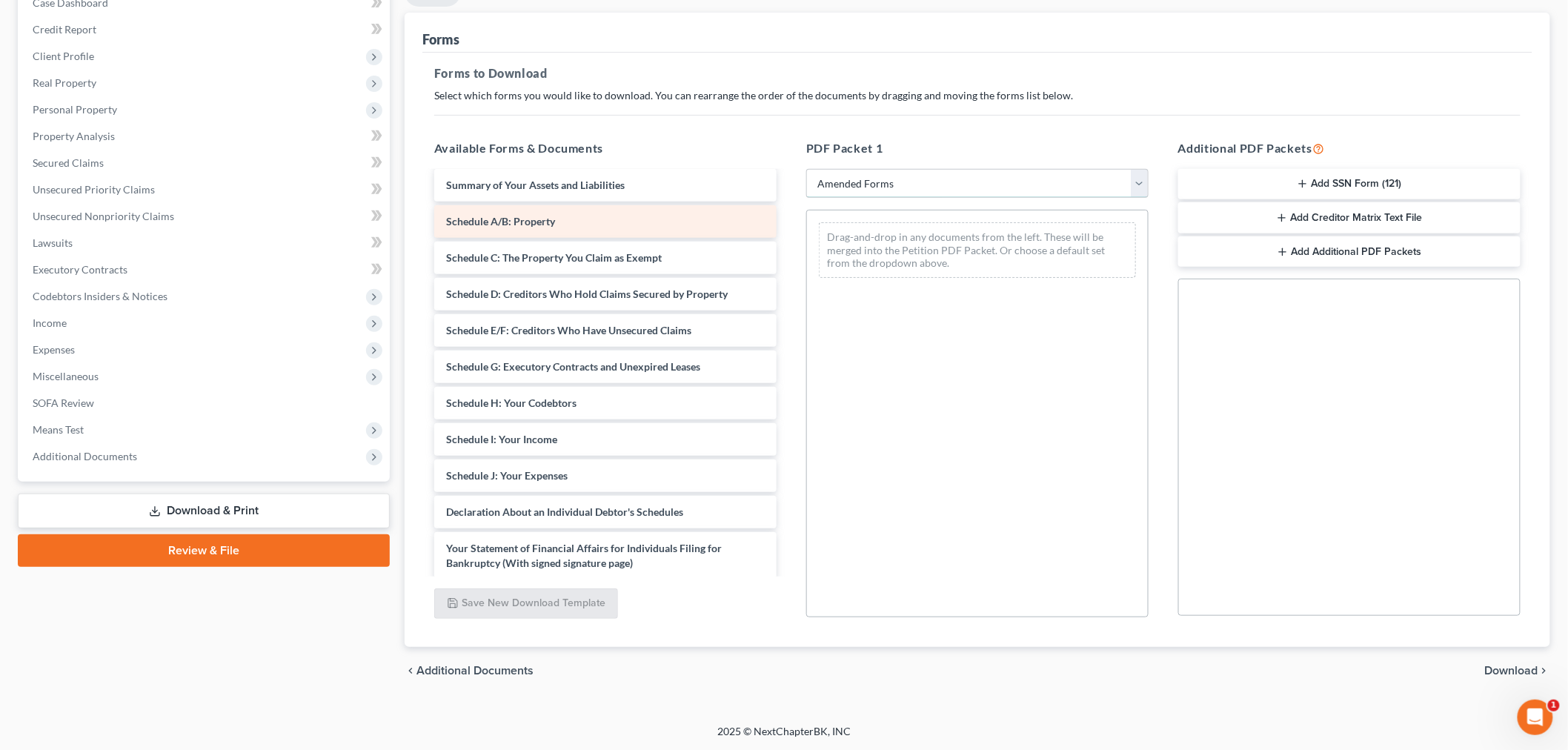
scroll to position [82, 0]
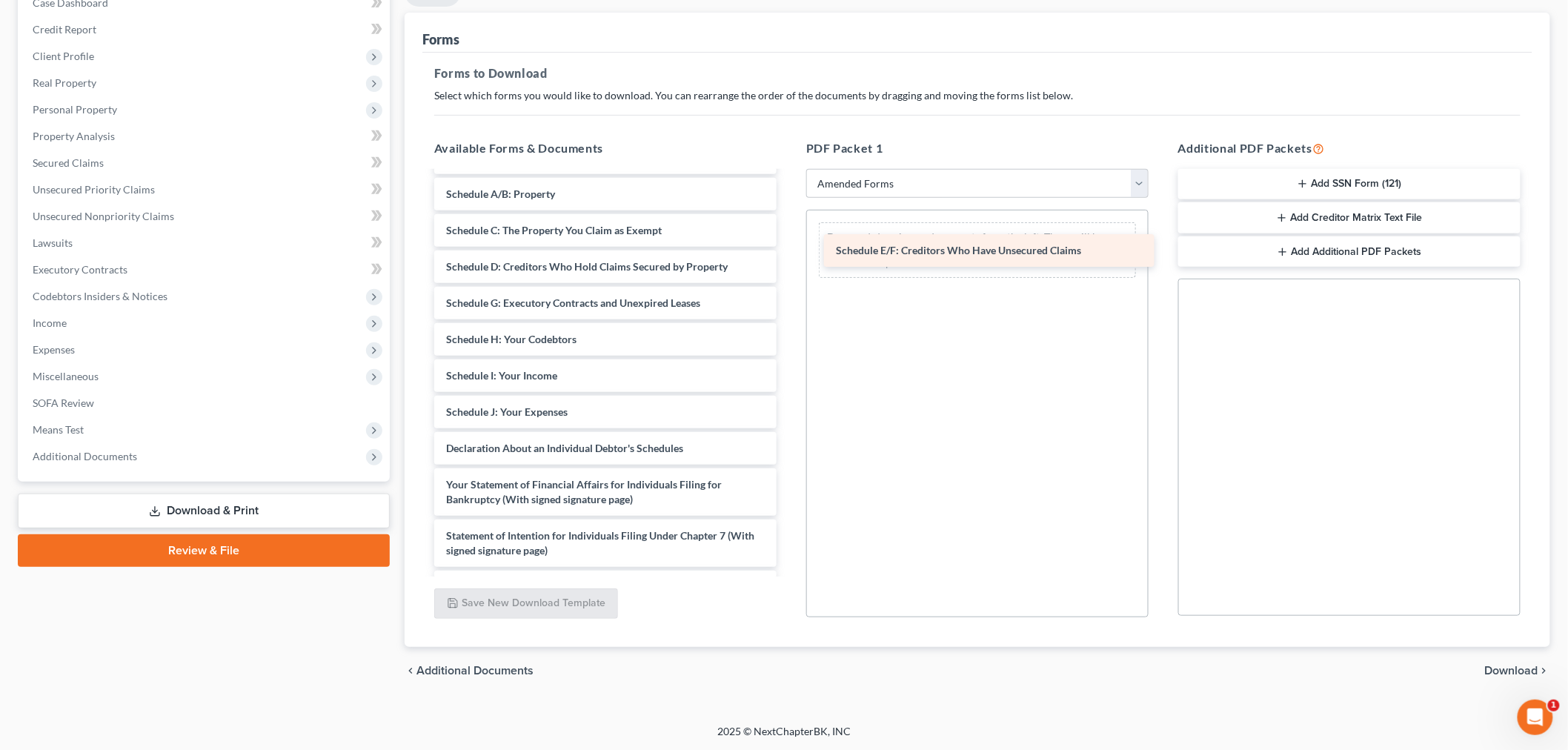
drag, startPoint x: 543, startPoint y: 299, endPoint x: 932, endPoint y: 248, distance: 392.3
click at [788, 248] on div "Schedule E/F: Creditors Who Have Unsecured Claims Voluntary Petition for Indivi…" at bounding box center [605, 434] width 366 height 688
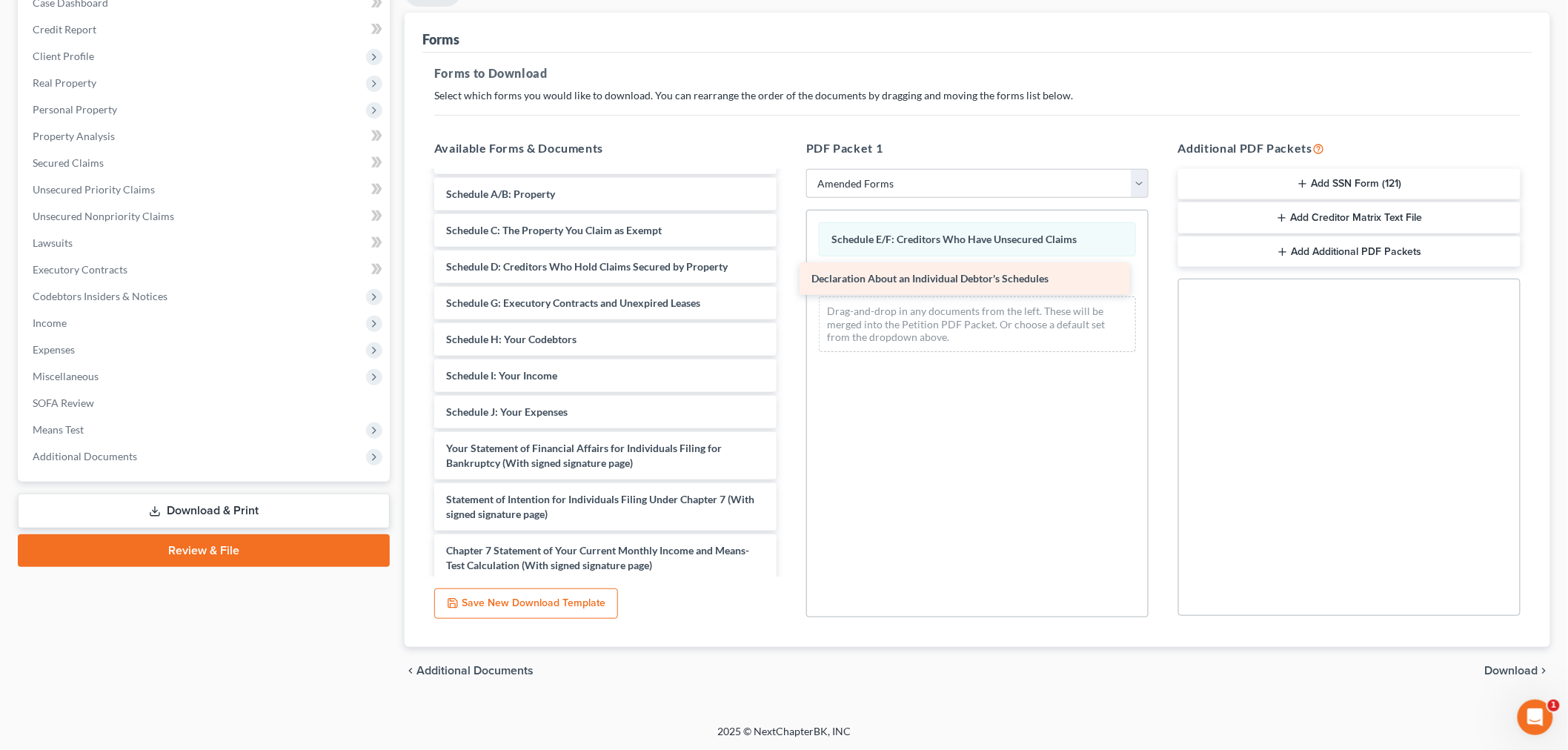
drag, startPoint x: 524, startPoint y: 448, endPoint x: 896, endPoint y: 277, distance: 409.4
click at [788, 277] on div "Declaration About an Individual Debtor's Schedules Voluntary Petition for Indiv…" at bounding box center [605, 416] width 366 height 652
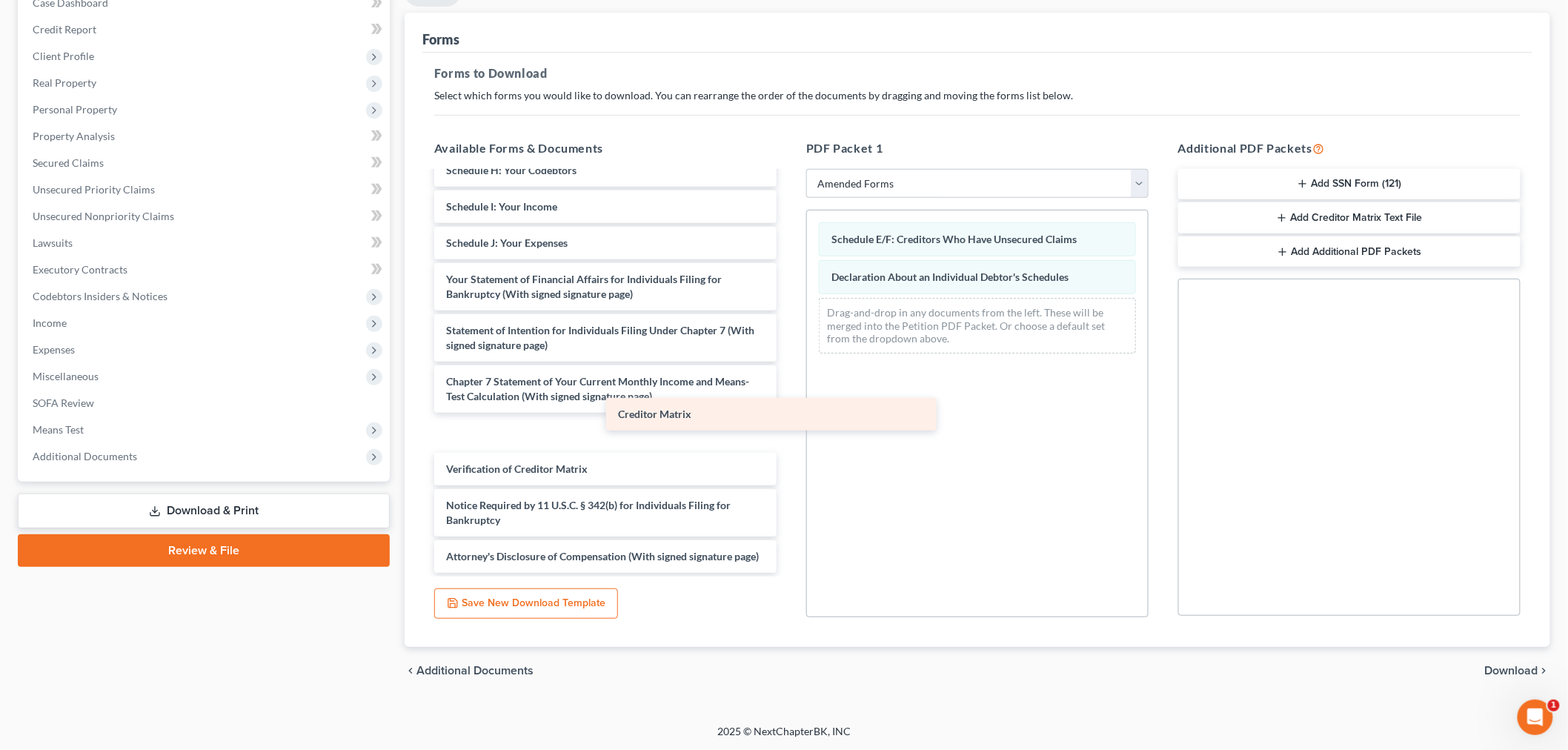
scroll to position [230, 0]
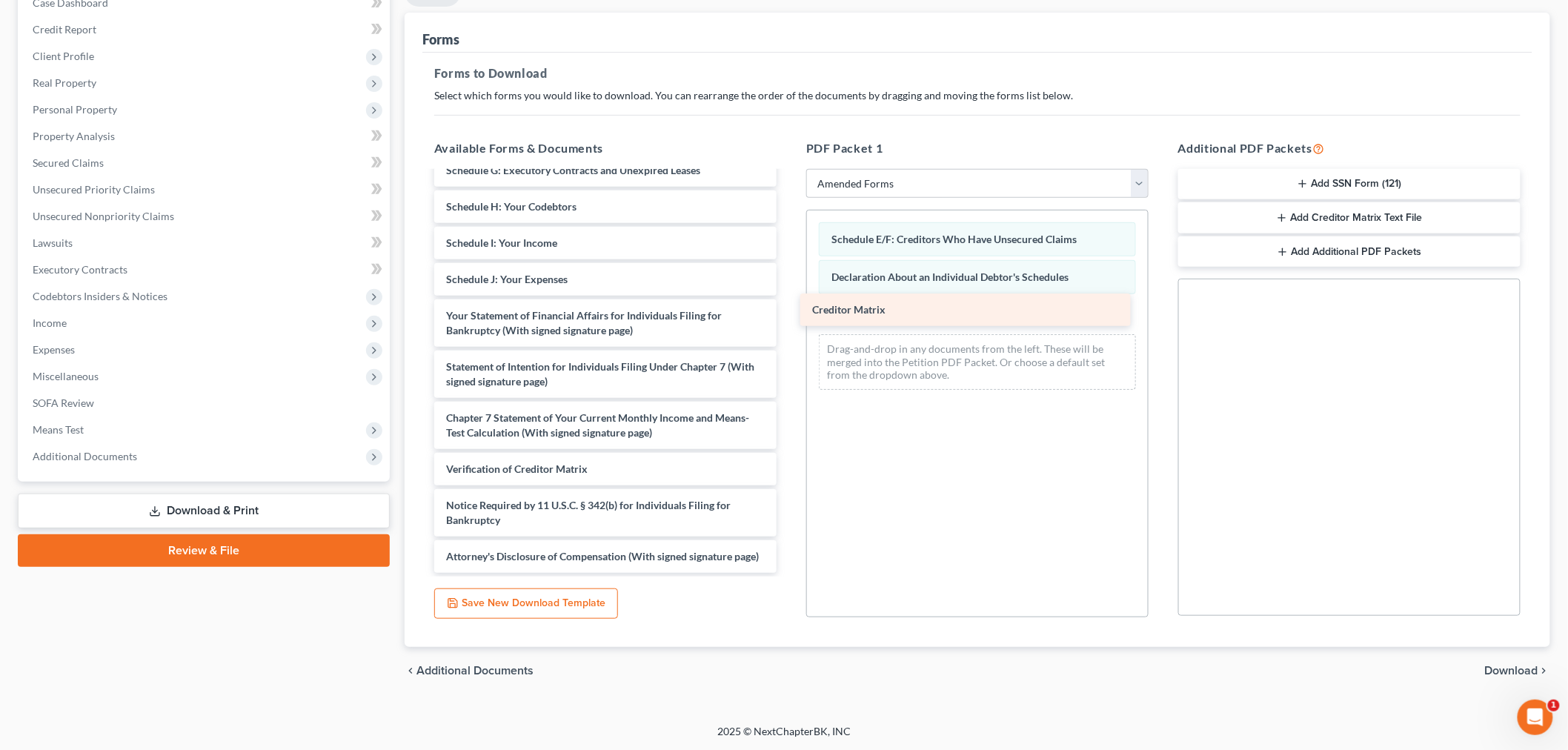
drag, startPoint x: 516, startPoint y: 412, endPoint x: 882, endPoint y: 305, distance: 381.3
click at [788, 305] on div "Creditor Matrix Voluntary Petition for Individuals Filing for Bankruptcy (With …" at bounding box center [605, 265] width 366 height 615
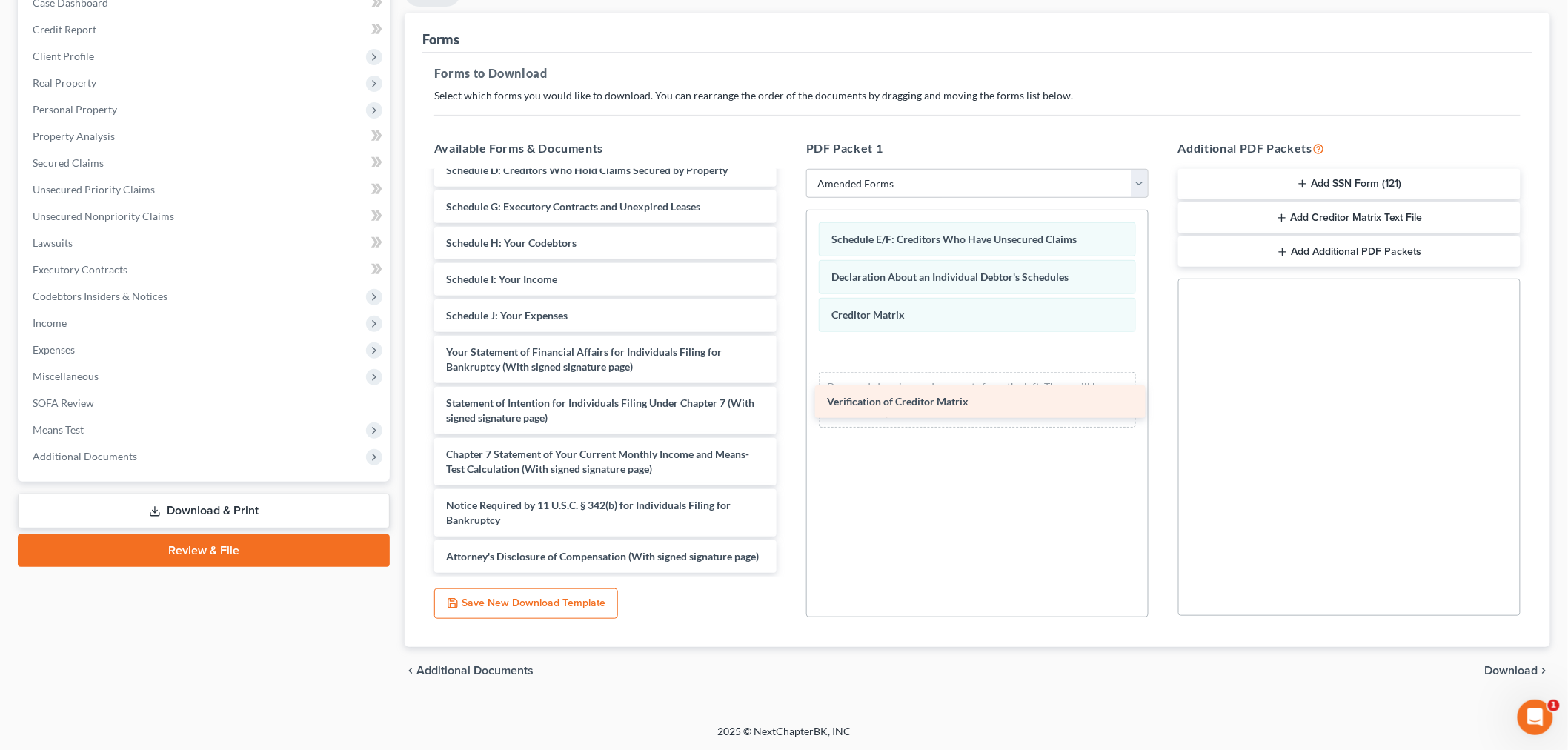
scroll to position [194, 0]
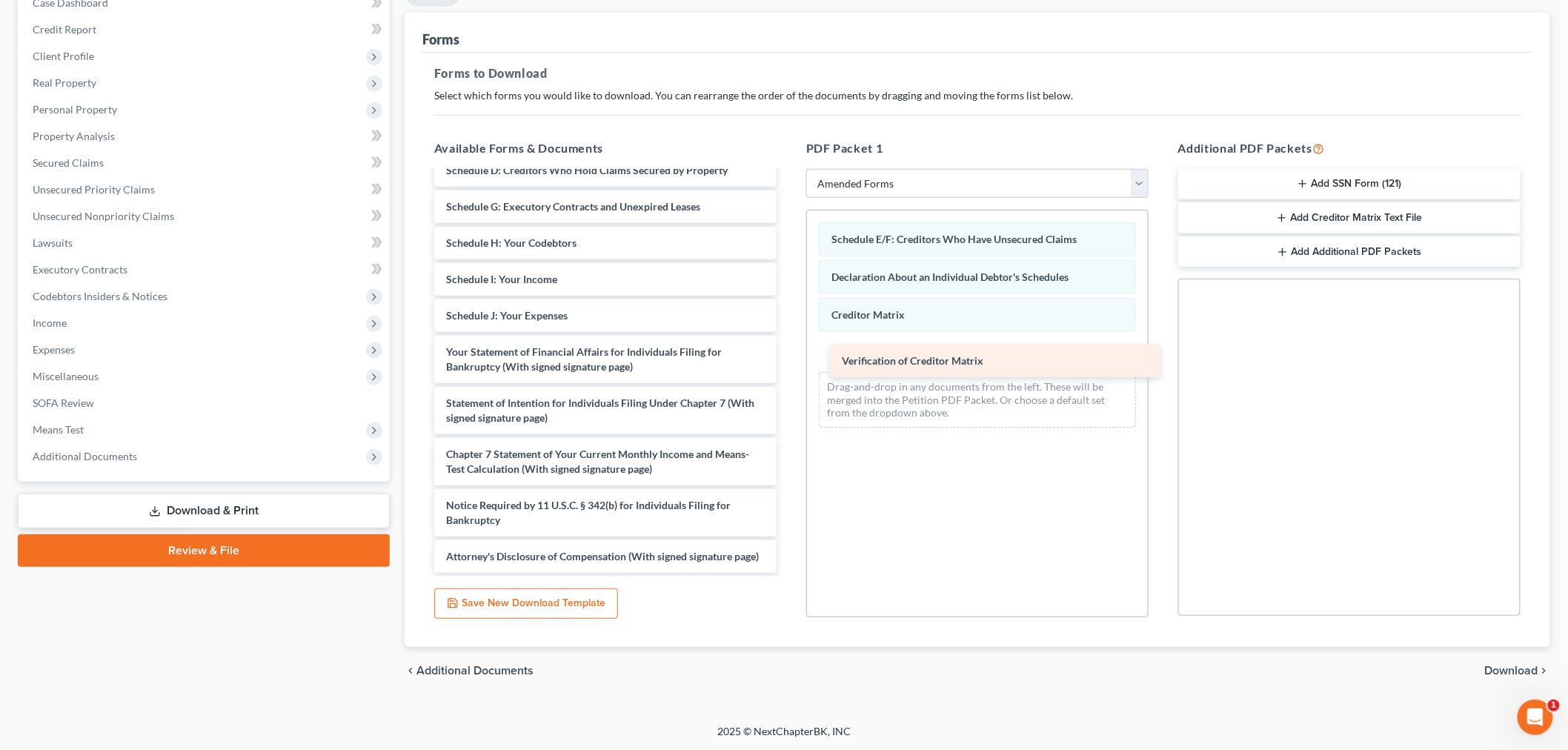
drag, startPoint x: 505, startPoint y: 450, endPoint x: 900, endPoint y: 357, distance: 405.8
click at [788, 357] on div "Verification of Creditor Matrix Voluntary Petition for Individuals Filing for B…" at bounding box center [605, 284] width 366 height 579
click at [523, 595] on button "Save New Download Template" at bounding box center [526, 603] width 184 height 31
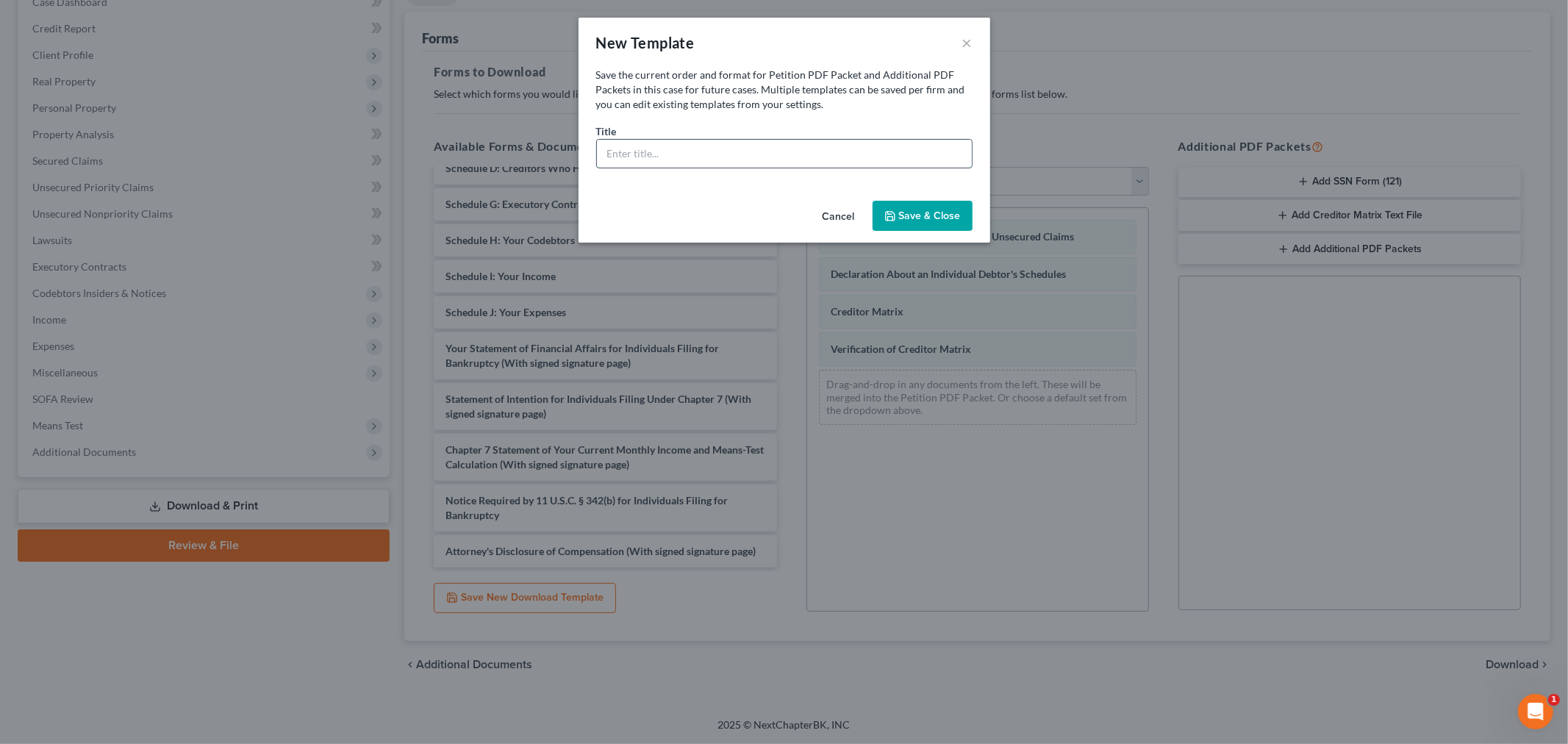
click at [781, 153] on input "text" at bounding box center [784, 154] width 375 height 28
type input "A"
click at [914, 217] on button "Save & Close" at bounding box center [922, 216] width 100 height 31
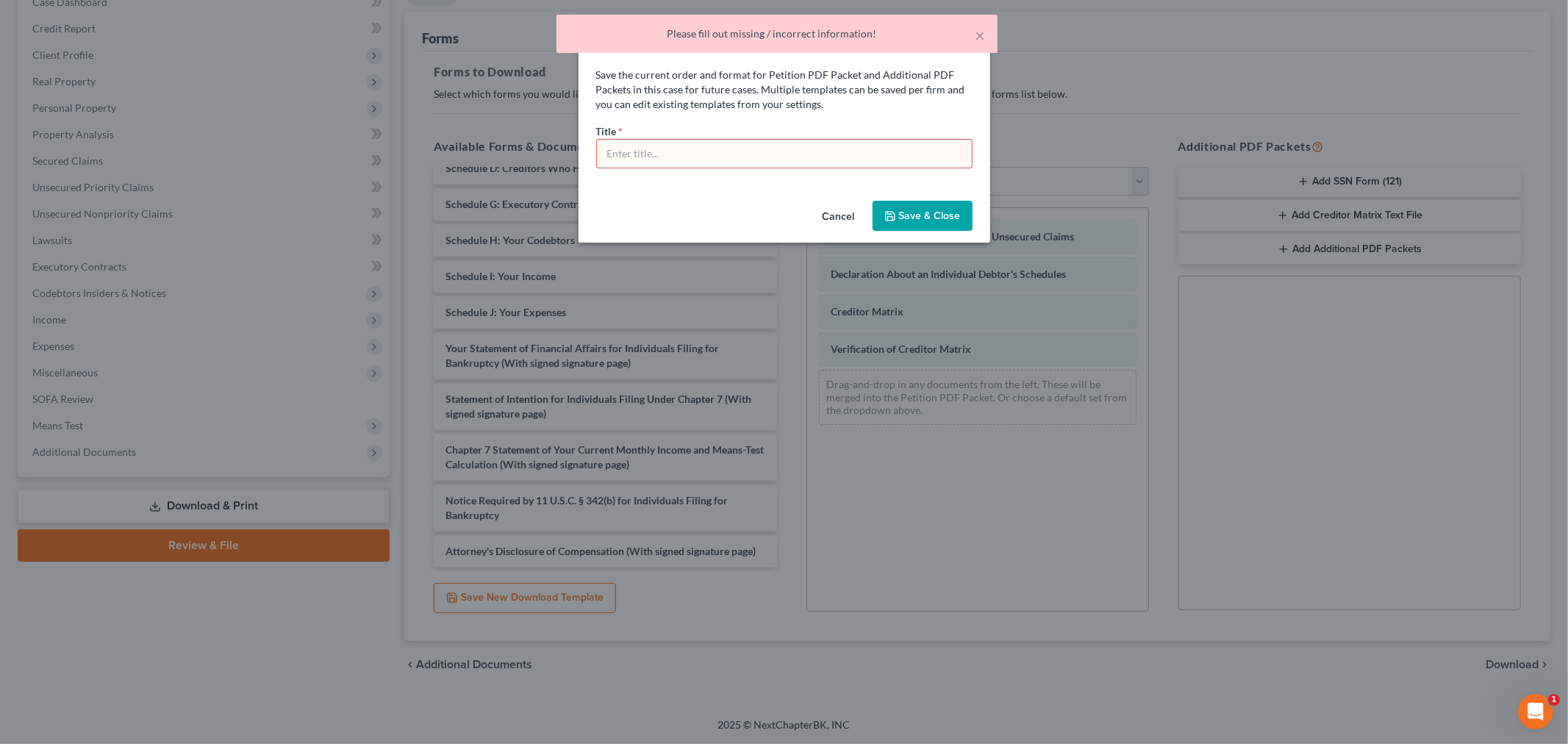
click at [960, 77] on p "Save the current order and format for Petition PDF Packet and Additional PDF Pa…" at bounding box center [784, 90] width 377 height 44
click at [983, 37] on button "×" at bounding box center [980, 35] width 10 height 18
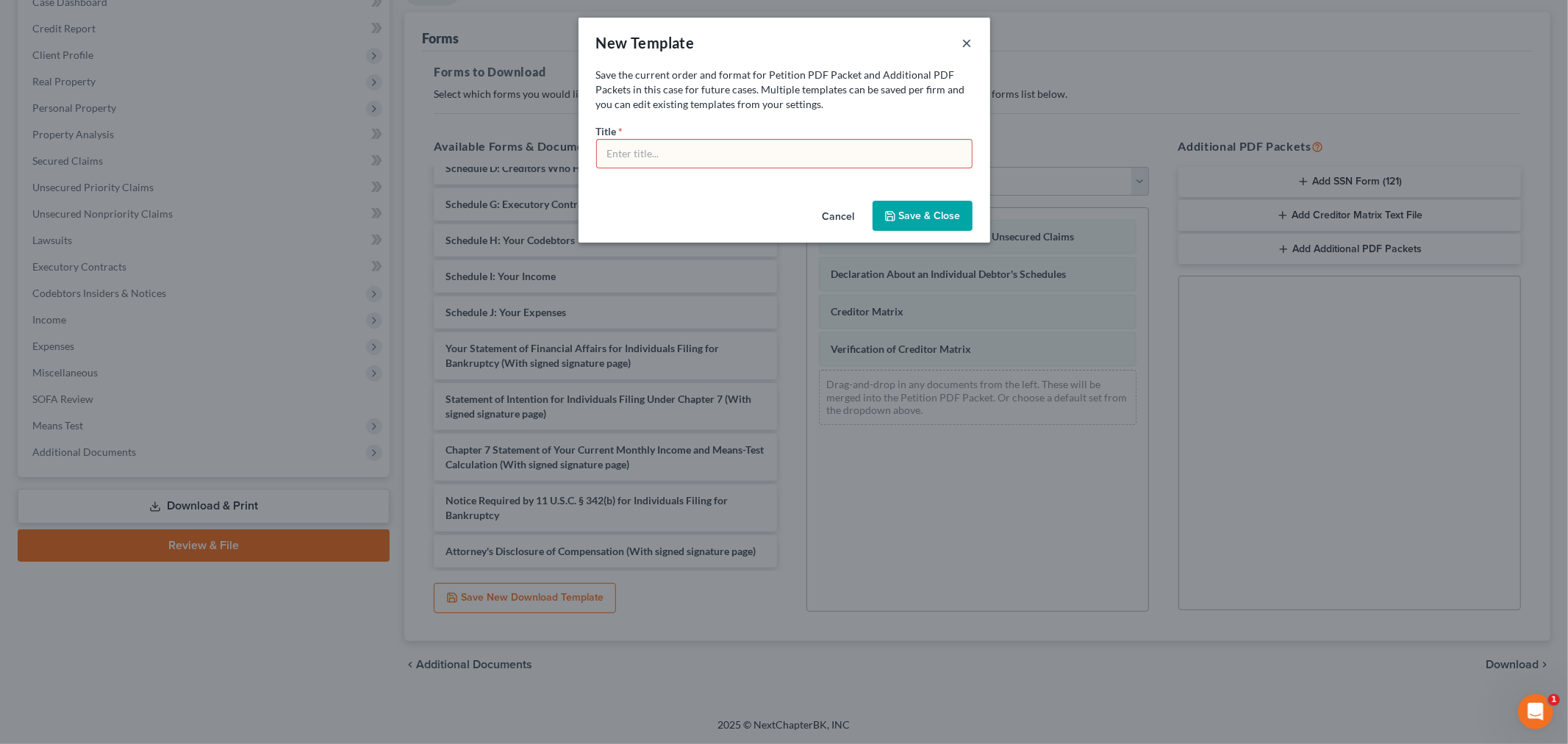
click at [966, 40] on button "×" at bounding box center [967, 42] width 10 height 18
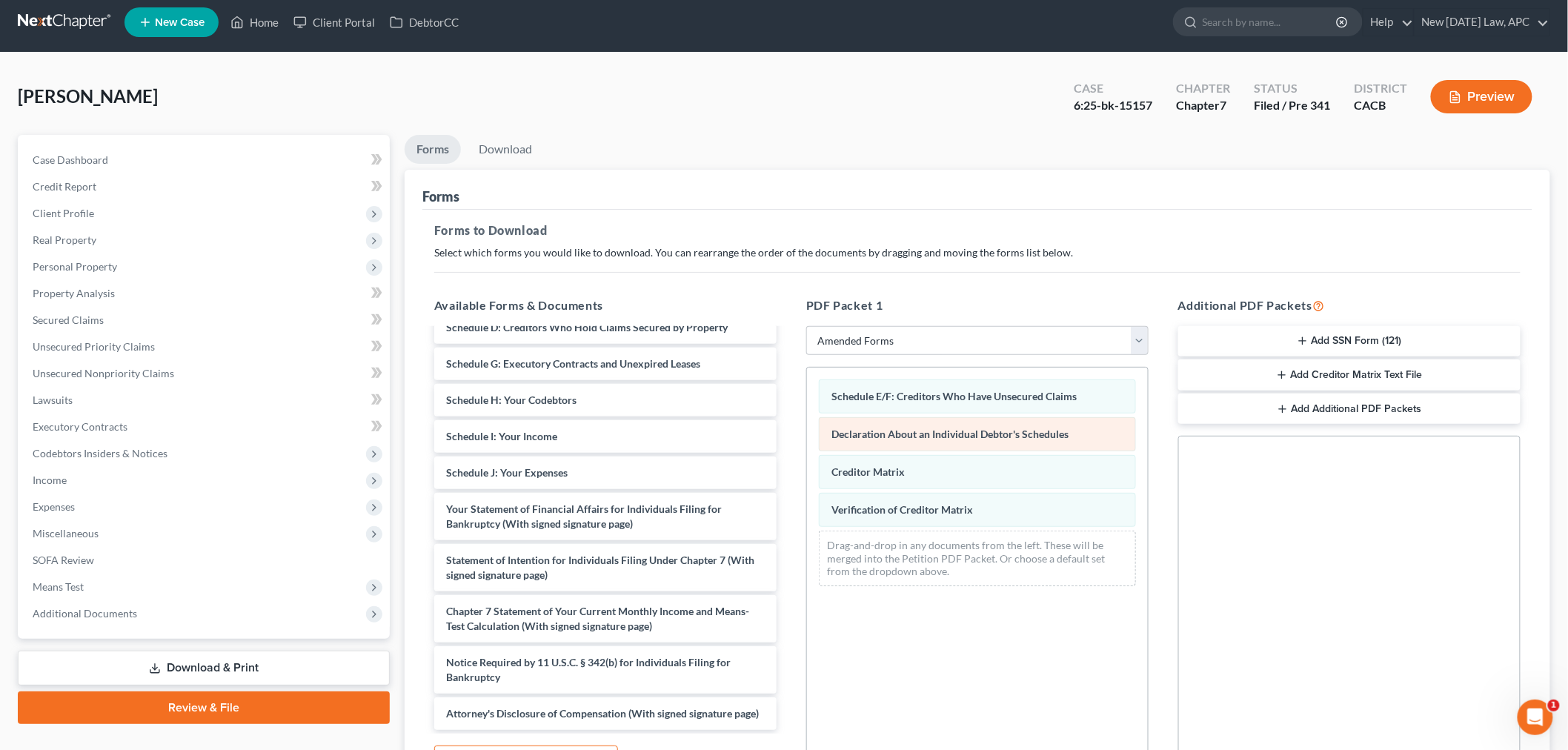
scroll to position [0, 0]
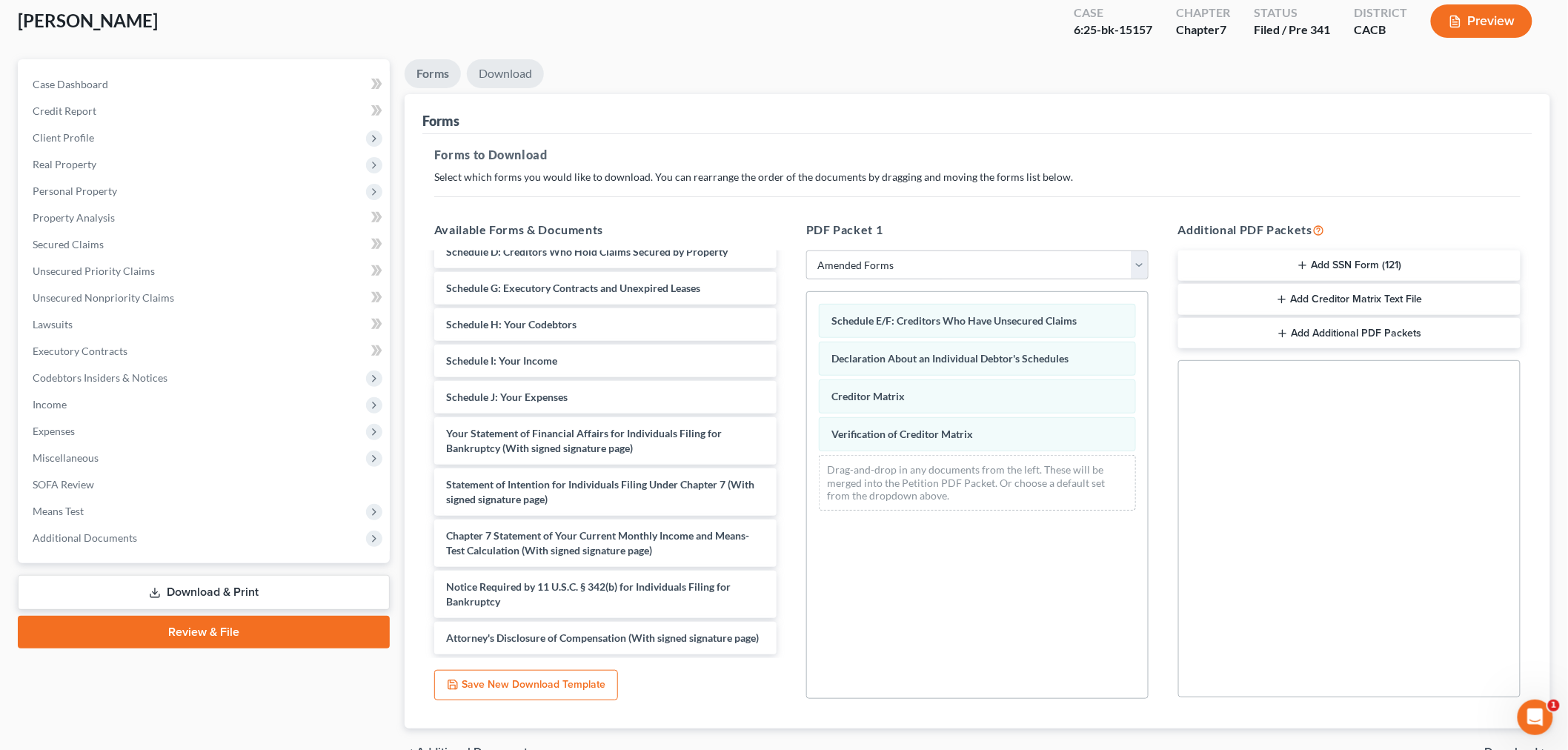
click at [476, 76] on link "Download" at bounding box center [505, 74] width 77 height 29
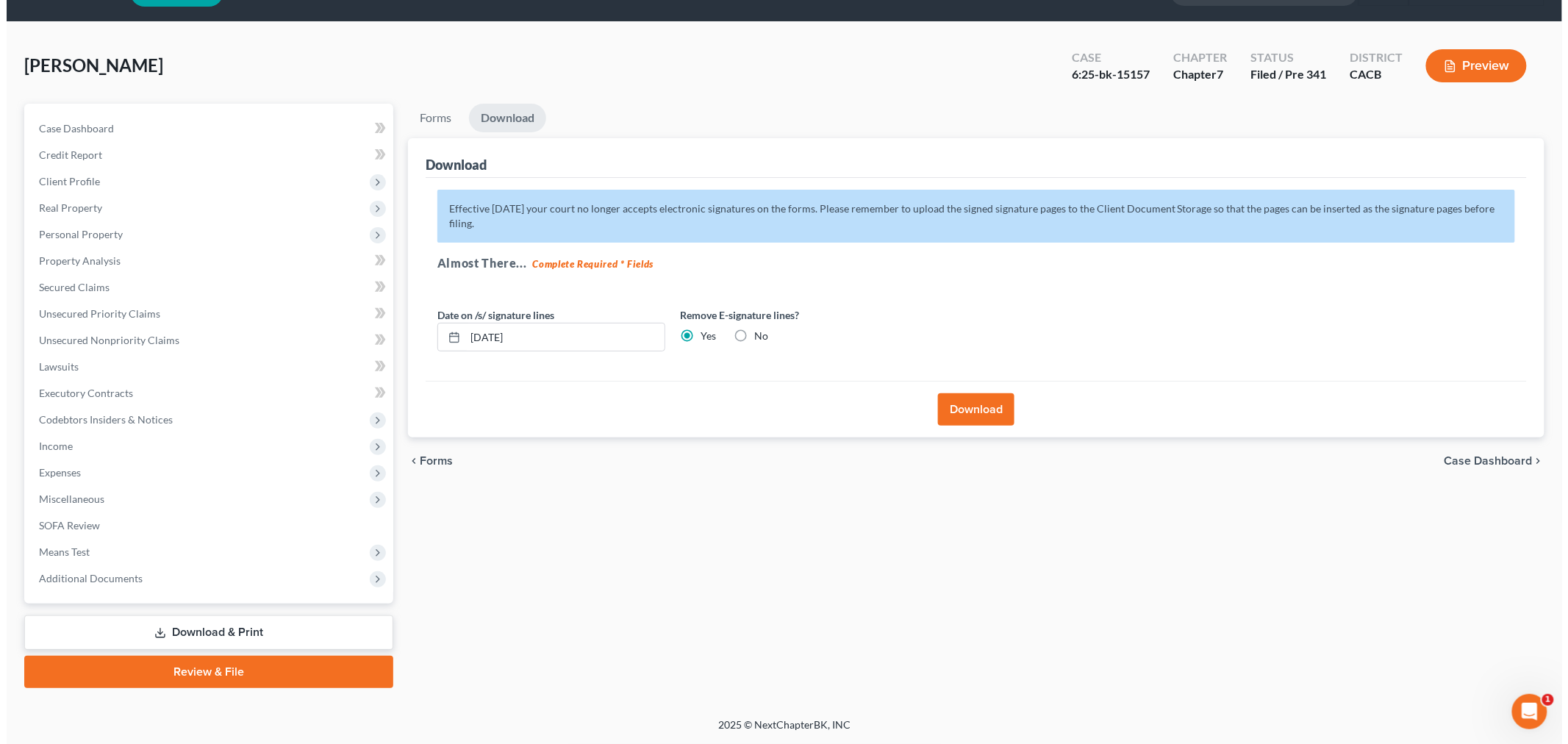
scroll to position [35, 0]
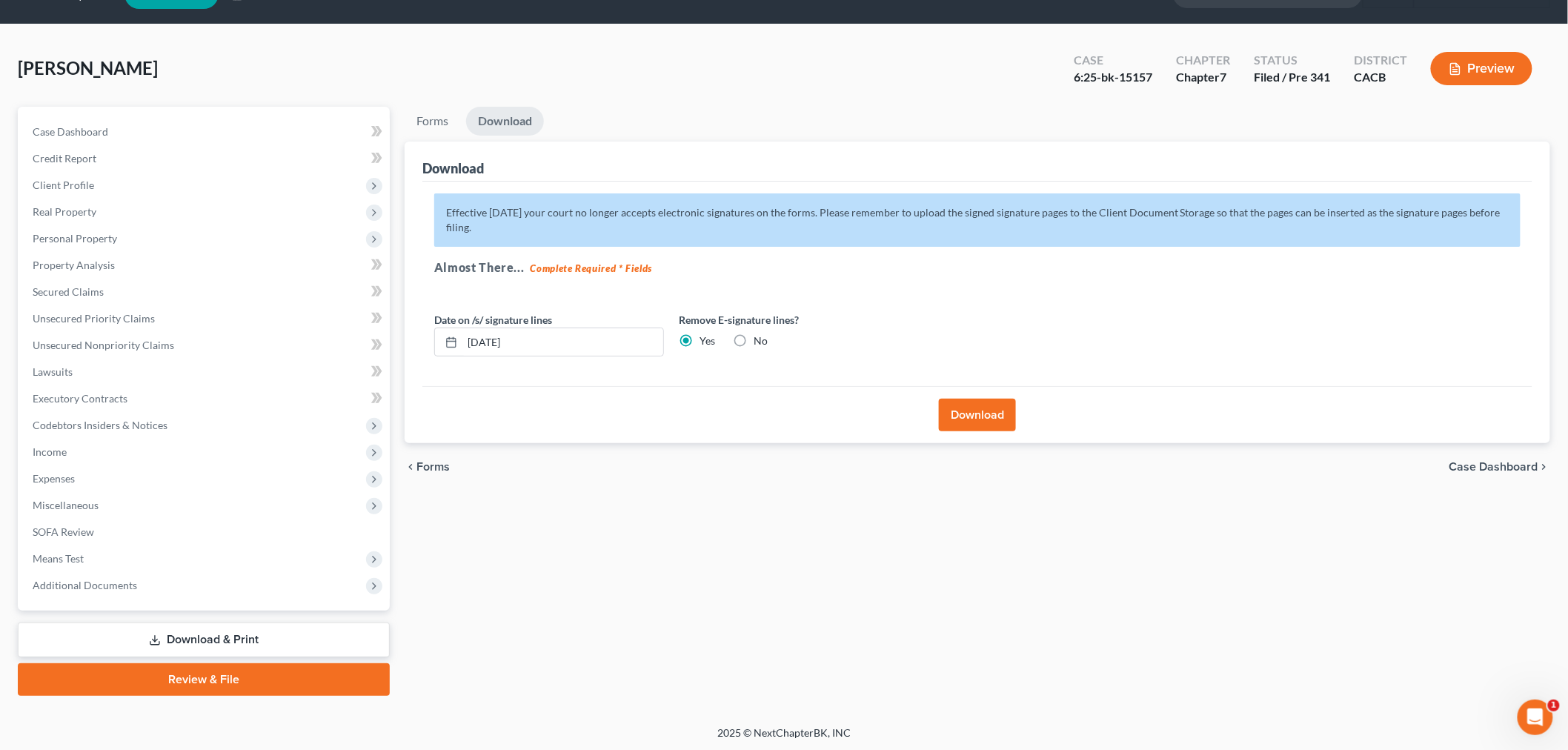
click at [754, 340] on label "No" at bounding box center [760, 341] width 14 height 15
click at [759, 340] on input "No" at bounding box center [764, 339] width 10 height 10
radio input "true"
click at [700, 337] on label "Yes" at bounding box center [707, 341] width 15 height 15
click at [705, 337] on input "Yes" at bounding box center [710, 339] width 10 height 10
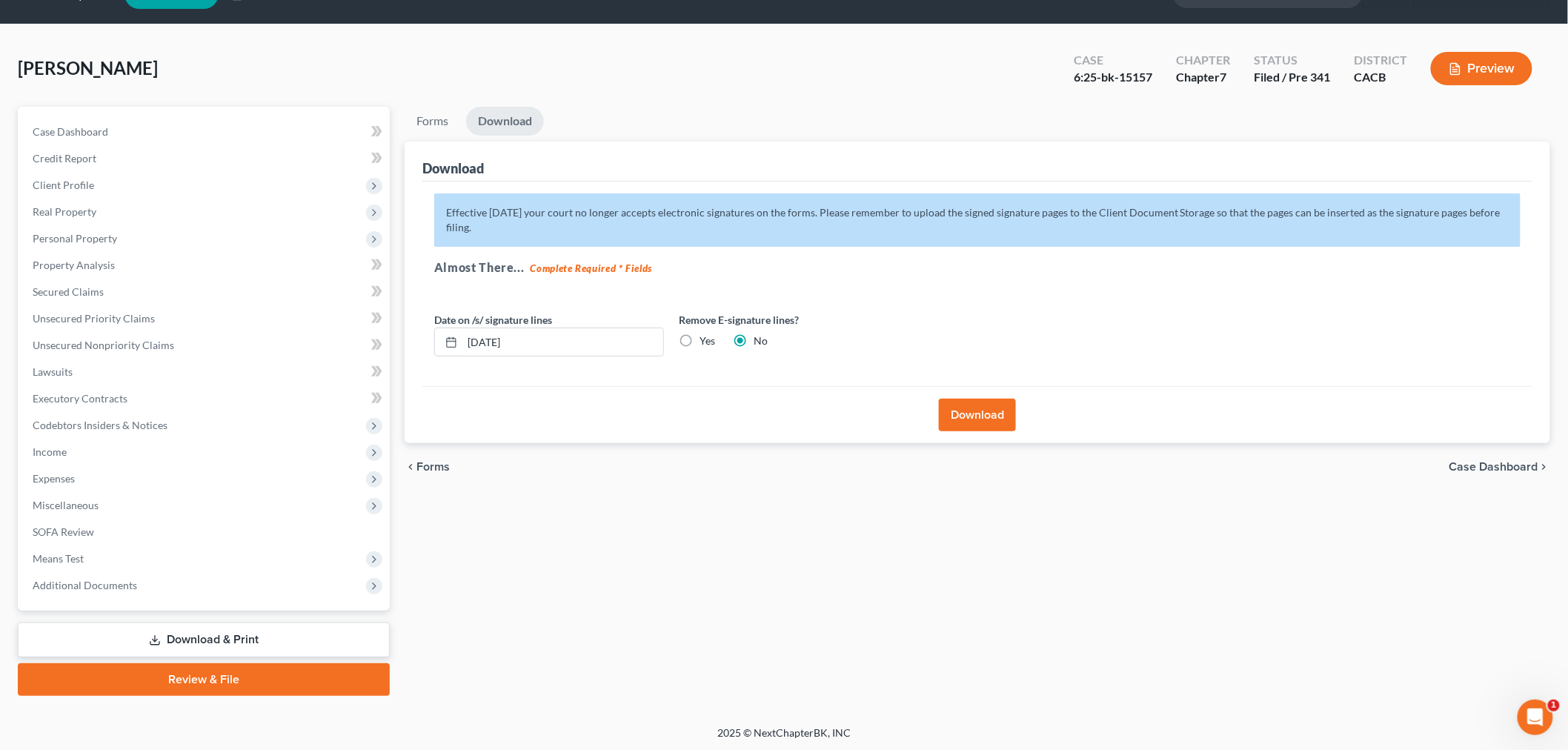
radio input "true"
radio input "false"
click at [501, 340] on input "[DATE]" at bounding box center [563, 342] width 201 height 28
drag, startPoint x: 530, startPoint y: 341, endPoint x: 452, endPoint y: 342, distance: 78.0
click at [452, 342] on div "[DATE]" at bounding box center [549, 342] width 230 height 30
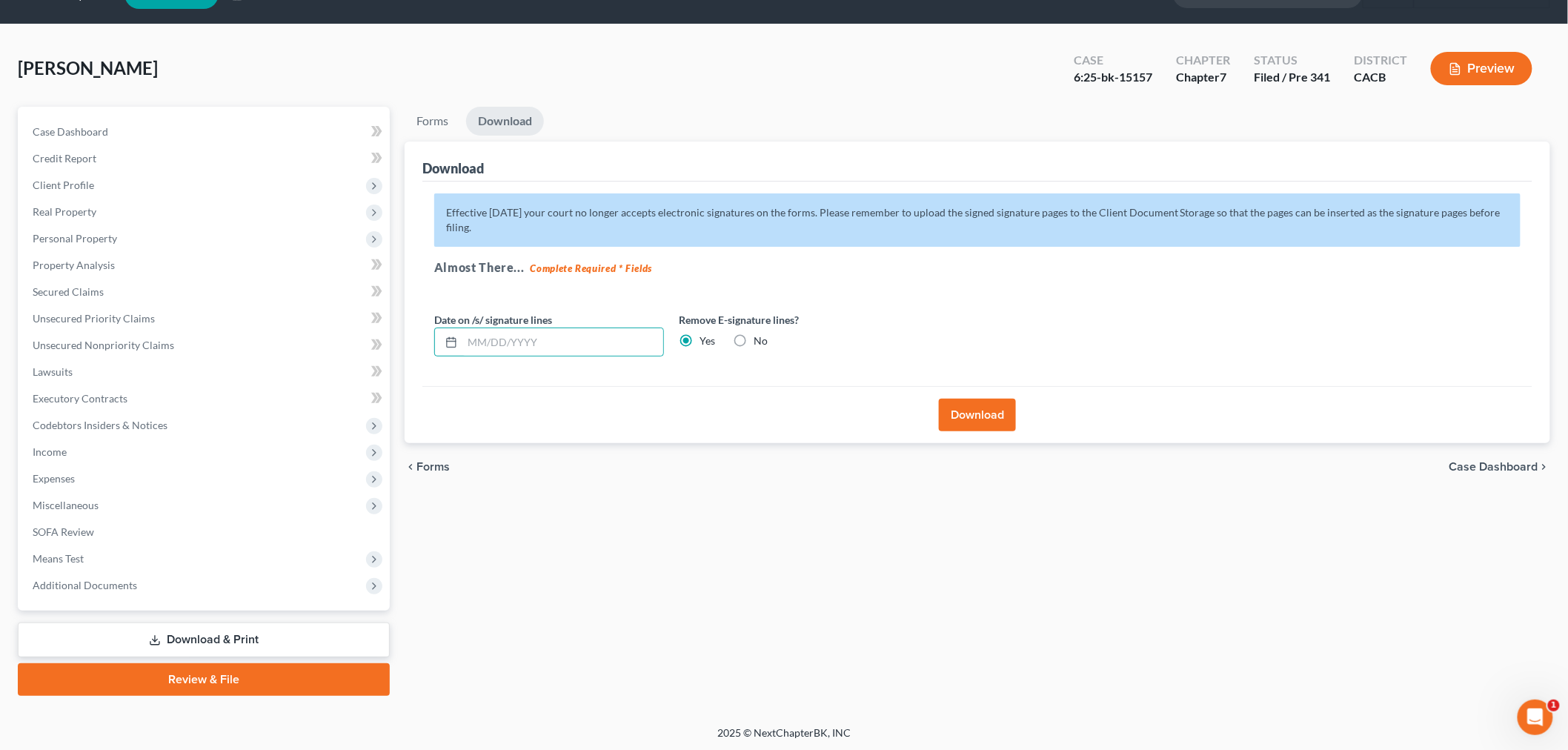
click at [551, 406] on div "Download" at bounding box center [977, 415] width 1110 height 57
click at [969, 416] on button "Download" at bounding box center [978, 415] width 77 height 32
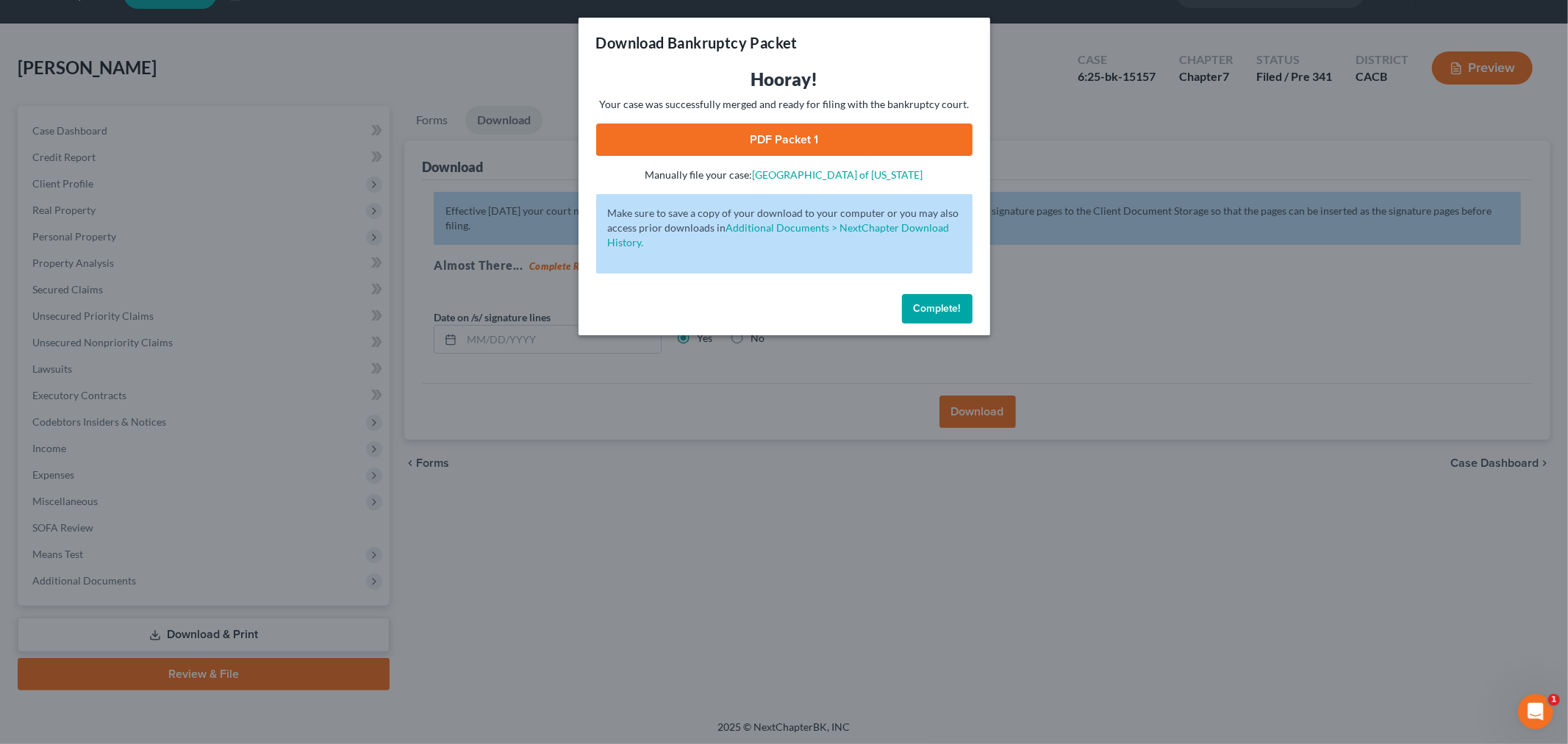
click at [772, 130] on link "PDF Packet 1" at bounding box center [784, 139] width 377 height 32
click at [943, 317] on button "Complete!" at bounding box center [937, 309] width 70 height 30
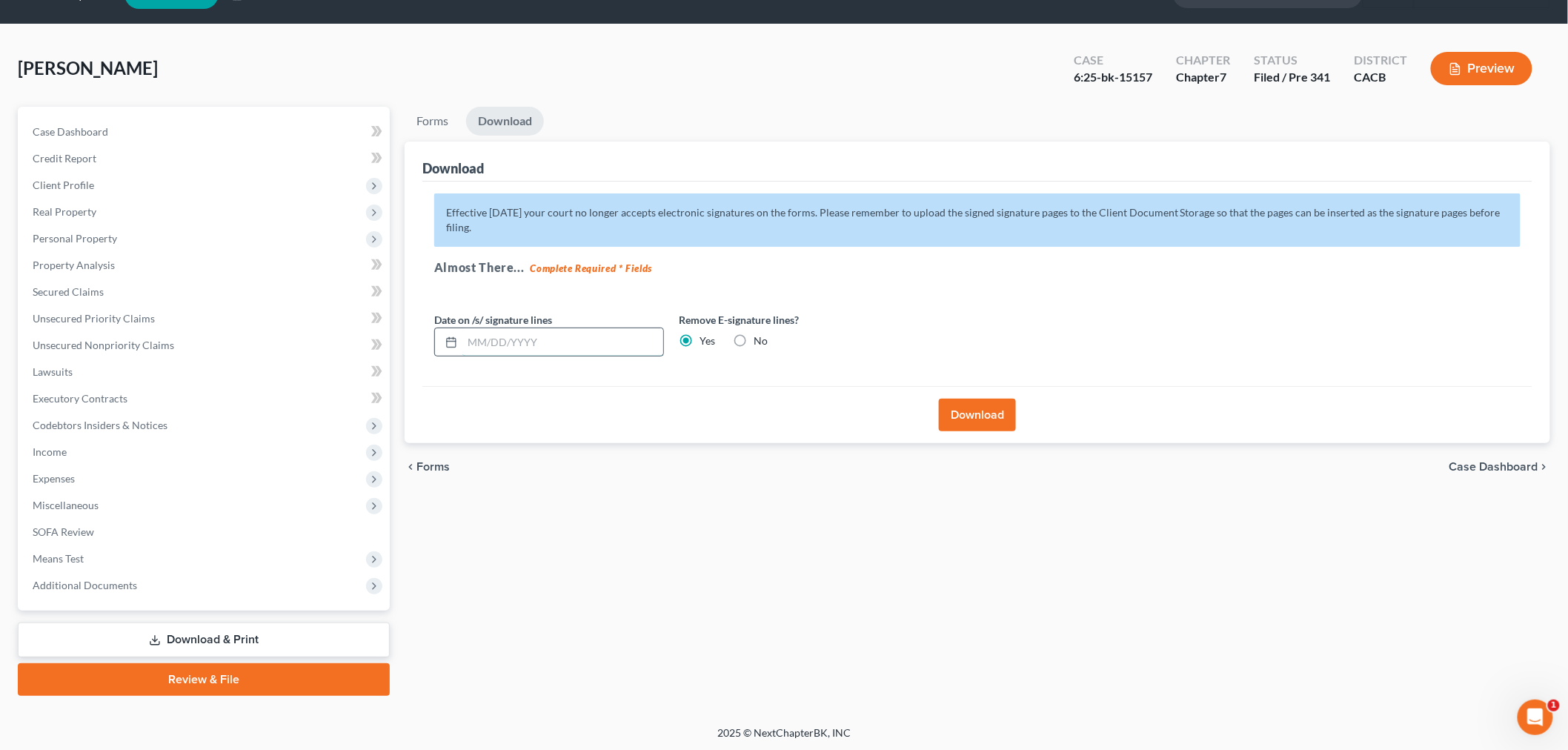
click at [582, 343] on input "text" at bounding box center [563, 342] width 201 height 28
type input "[DATE]"
click at [988, 419] on button "Download" at bounding box center [978, 415] width 77 height 32
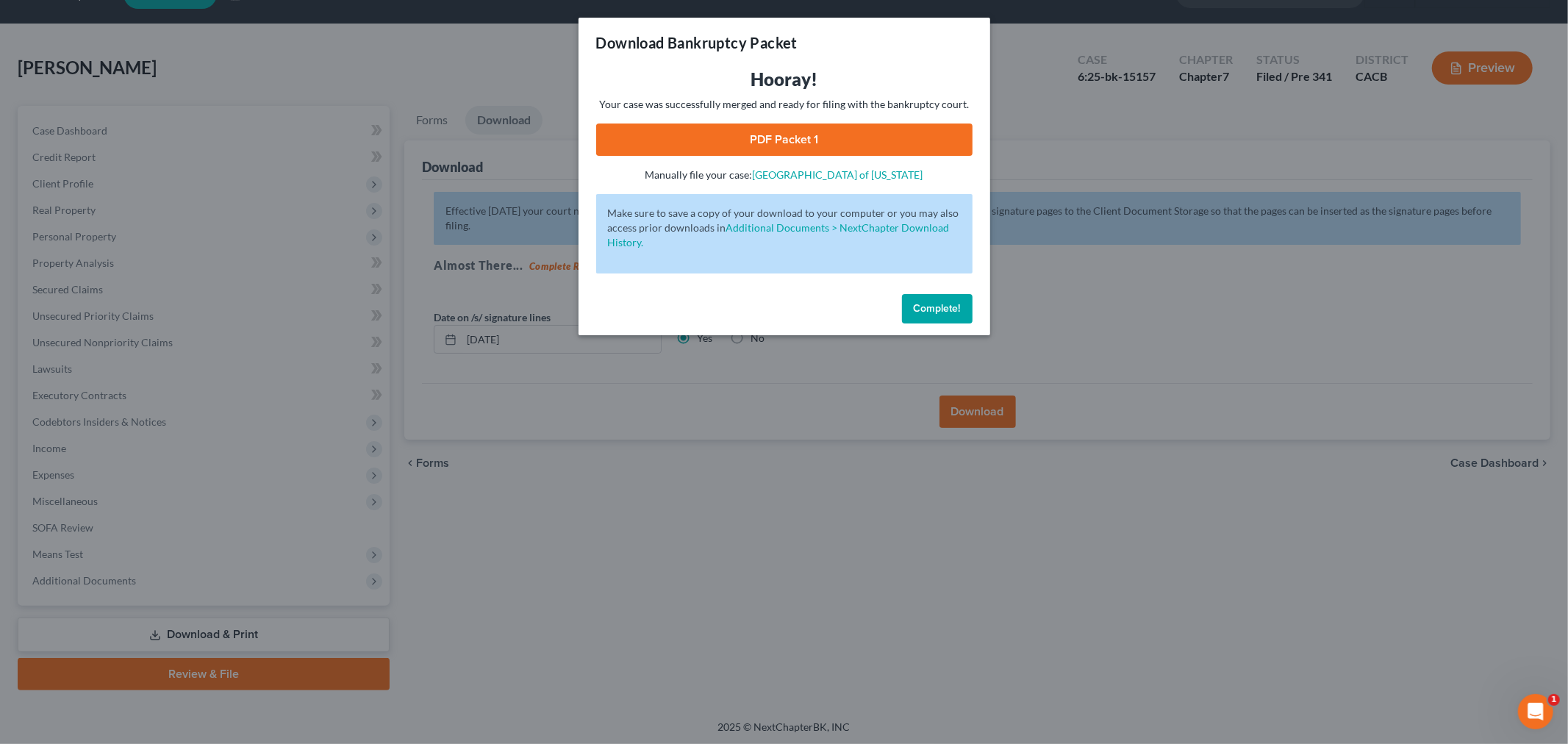
click at [795, 138] on link "PDF Packet 1" at bounding box center [784, 139] width 377 height 32
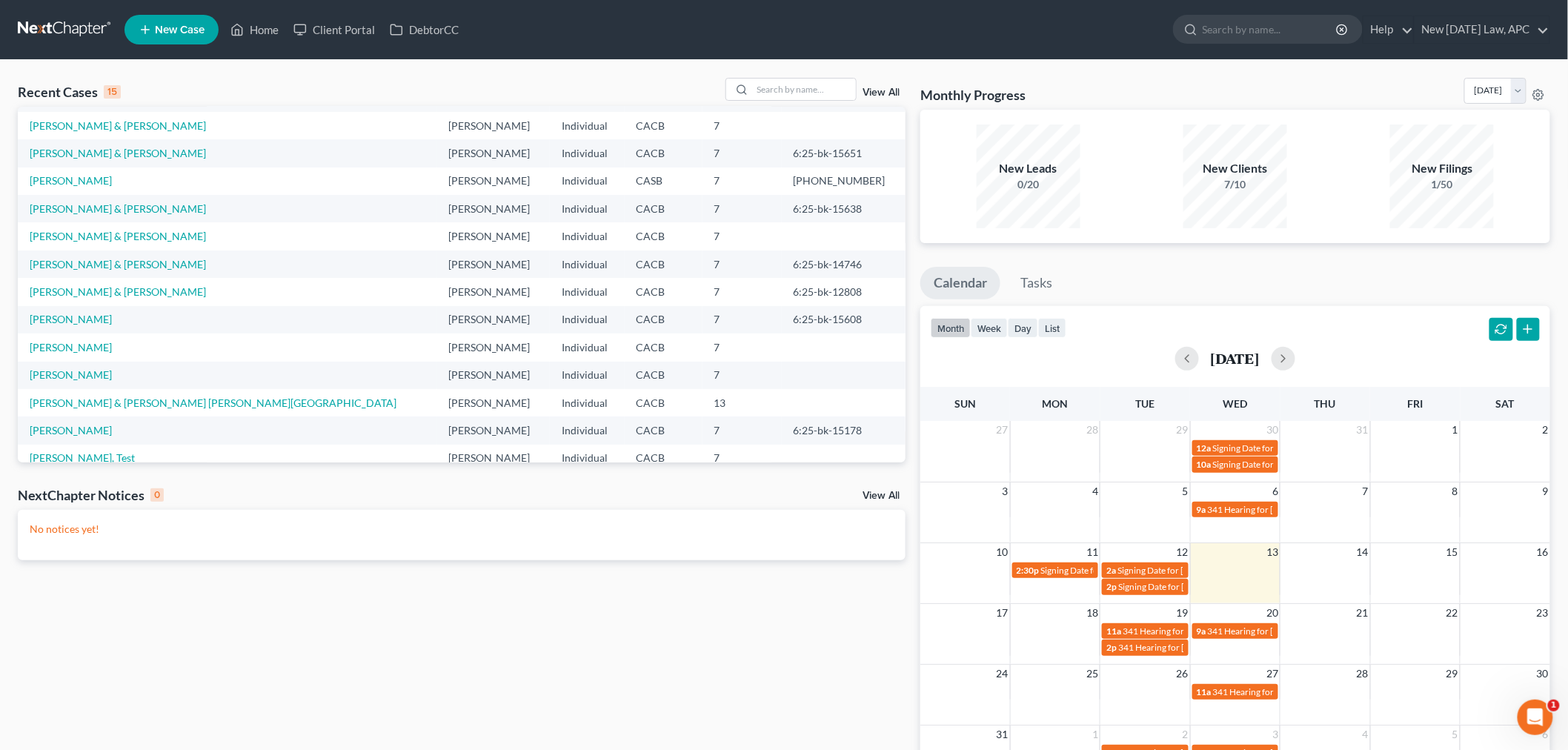
scroll to position [101, 0]
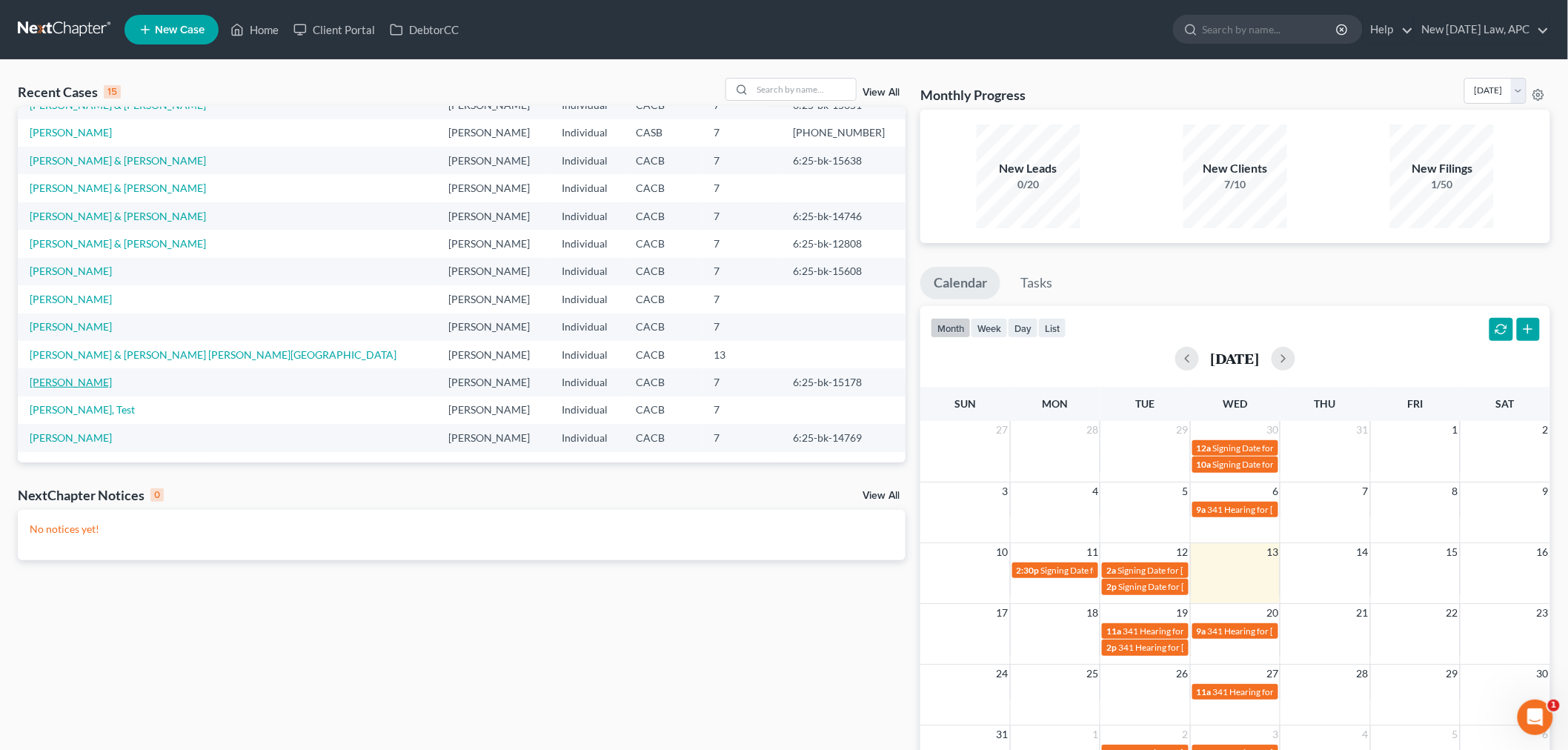
click at [92, 377] on link "[PERSON_NAME]" at bounding box center [71, 382] width 82 height 13
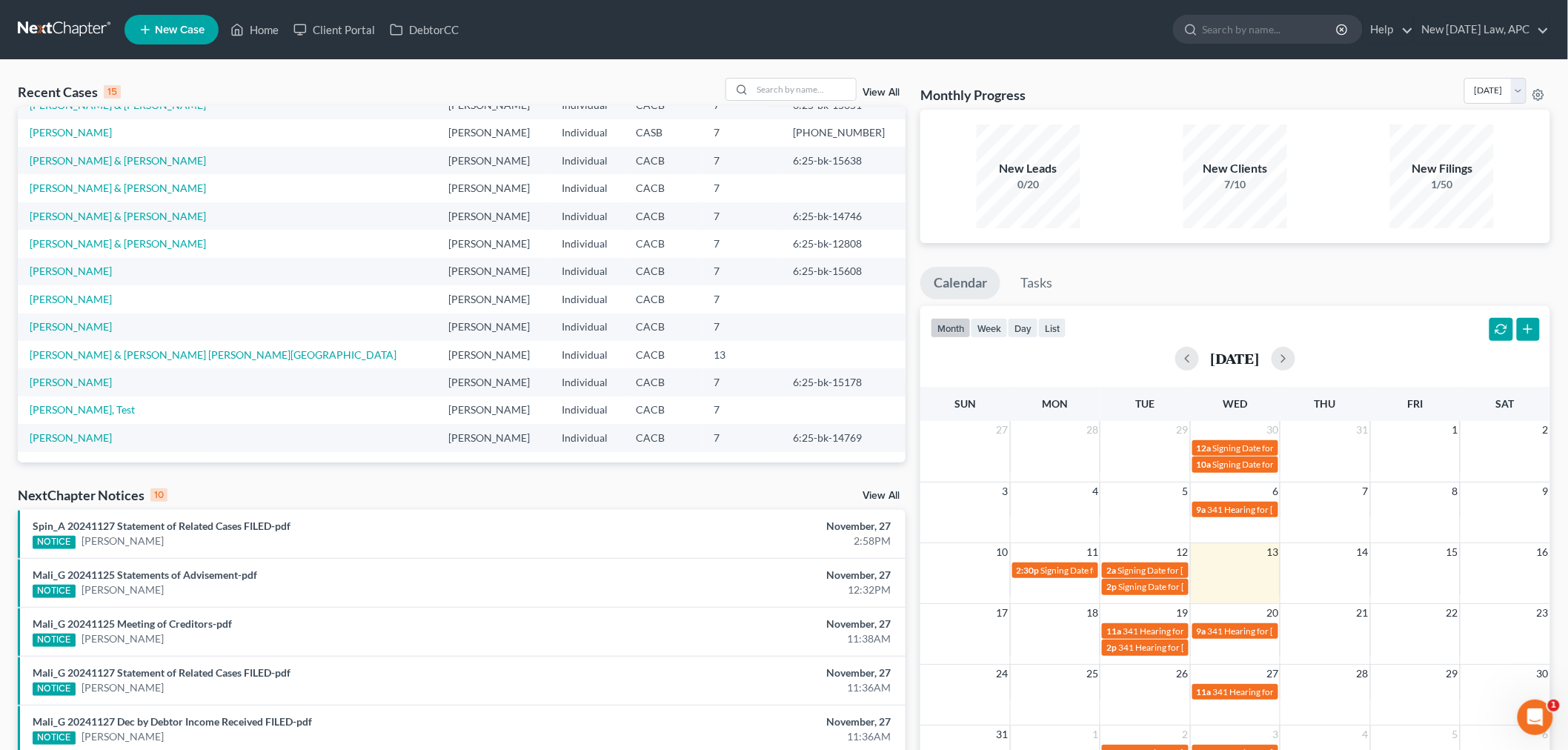
select select "6"
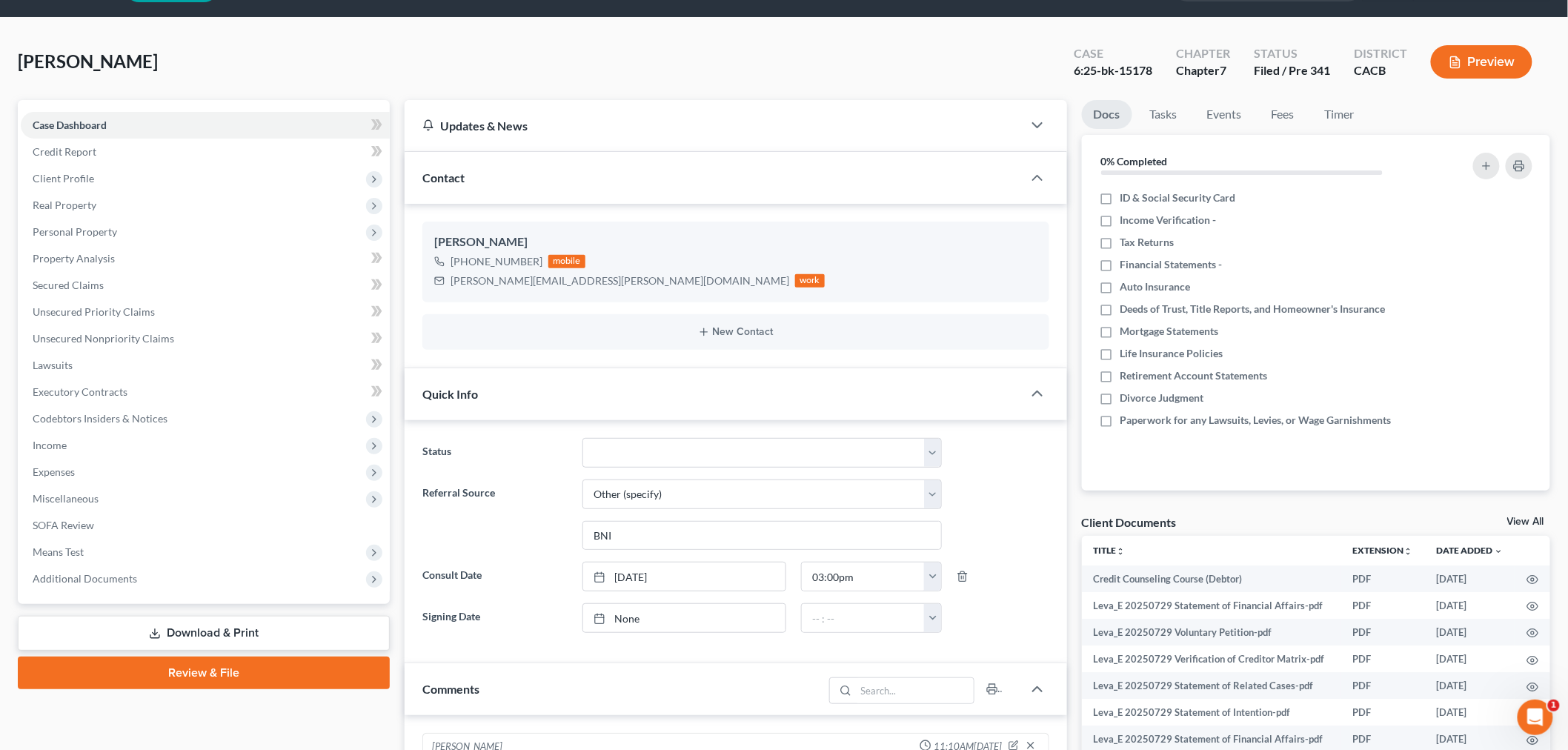
scroll to position [165, 0]
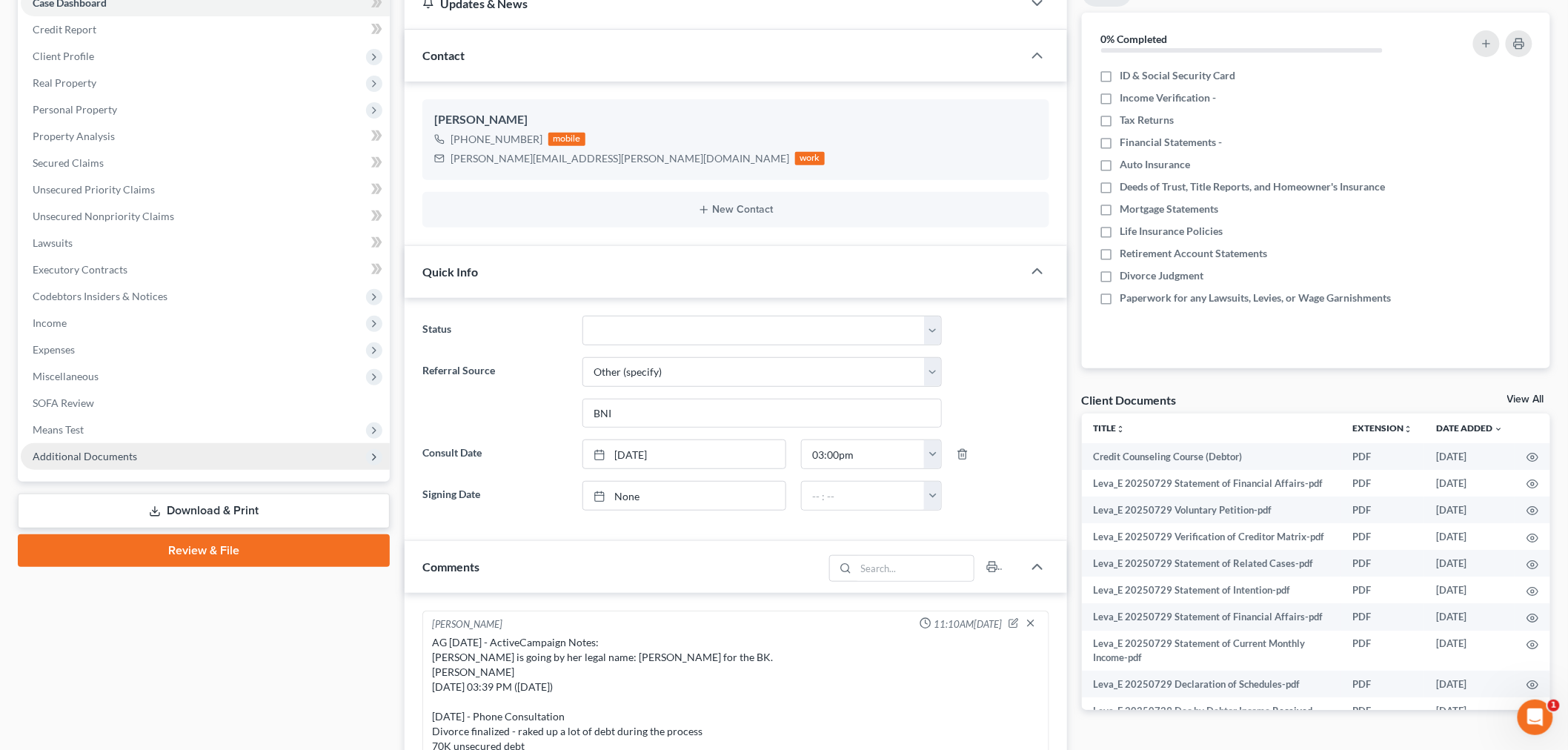
click at [114, 457] on span "Additional Documents" at bounding box center [85, 456] width 105 height 13
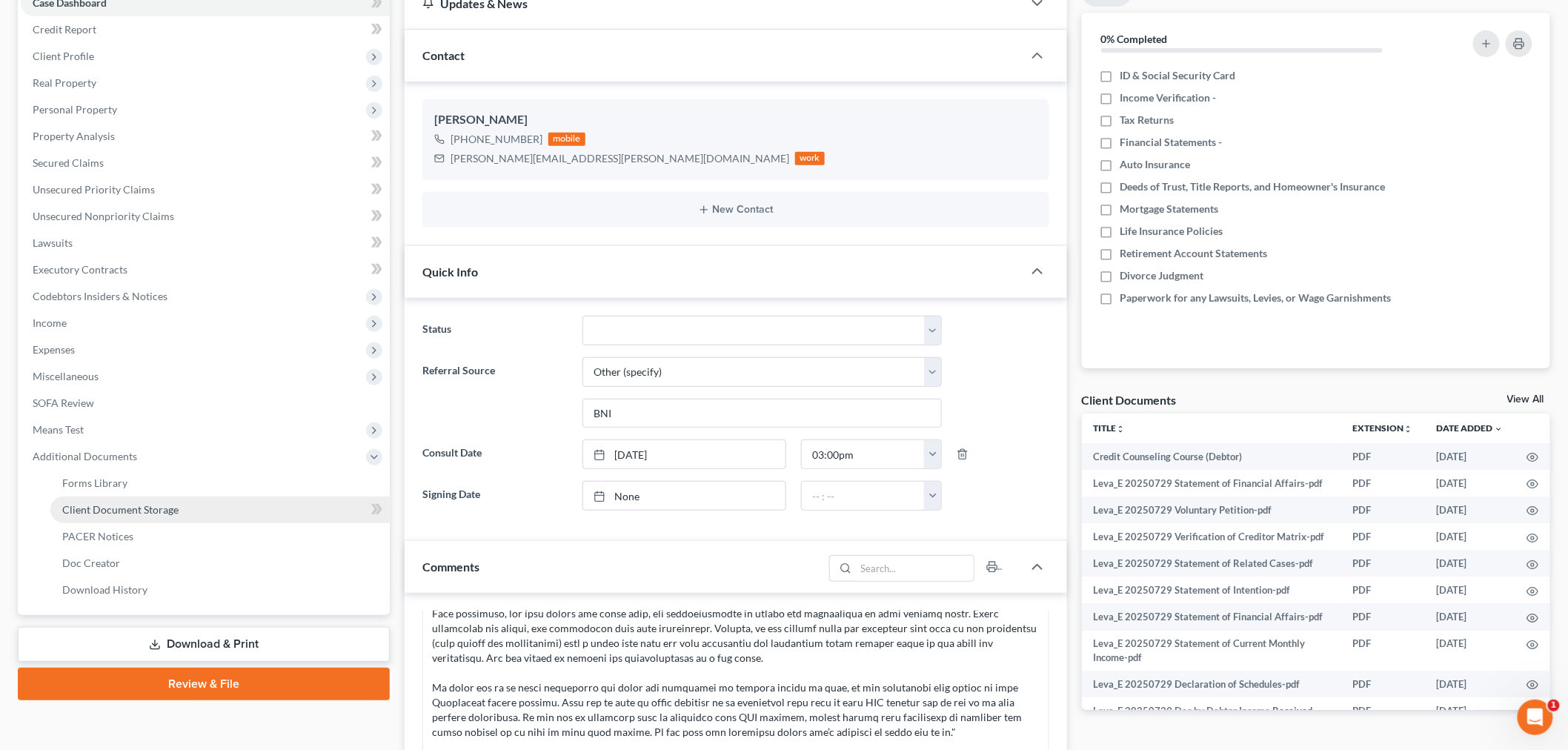
click at [127, 509] on span "Client Document Storage" at bounding box center [120, 510] width 116 height 13
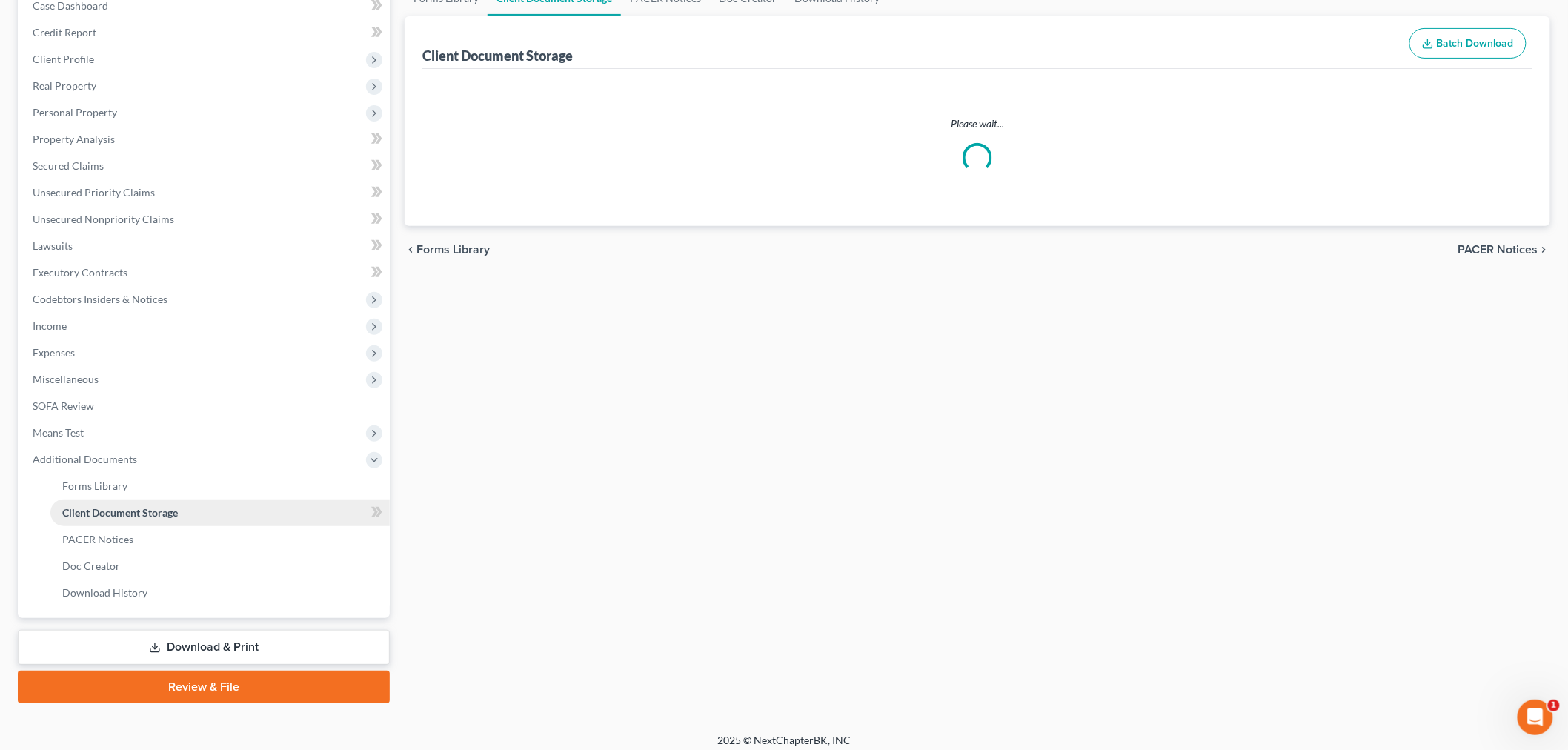
scroll to position [15, 0]
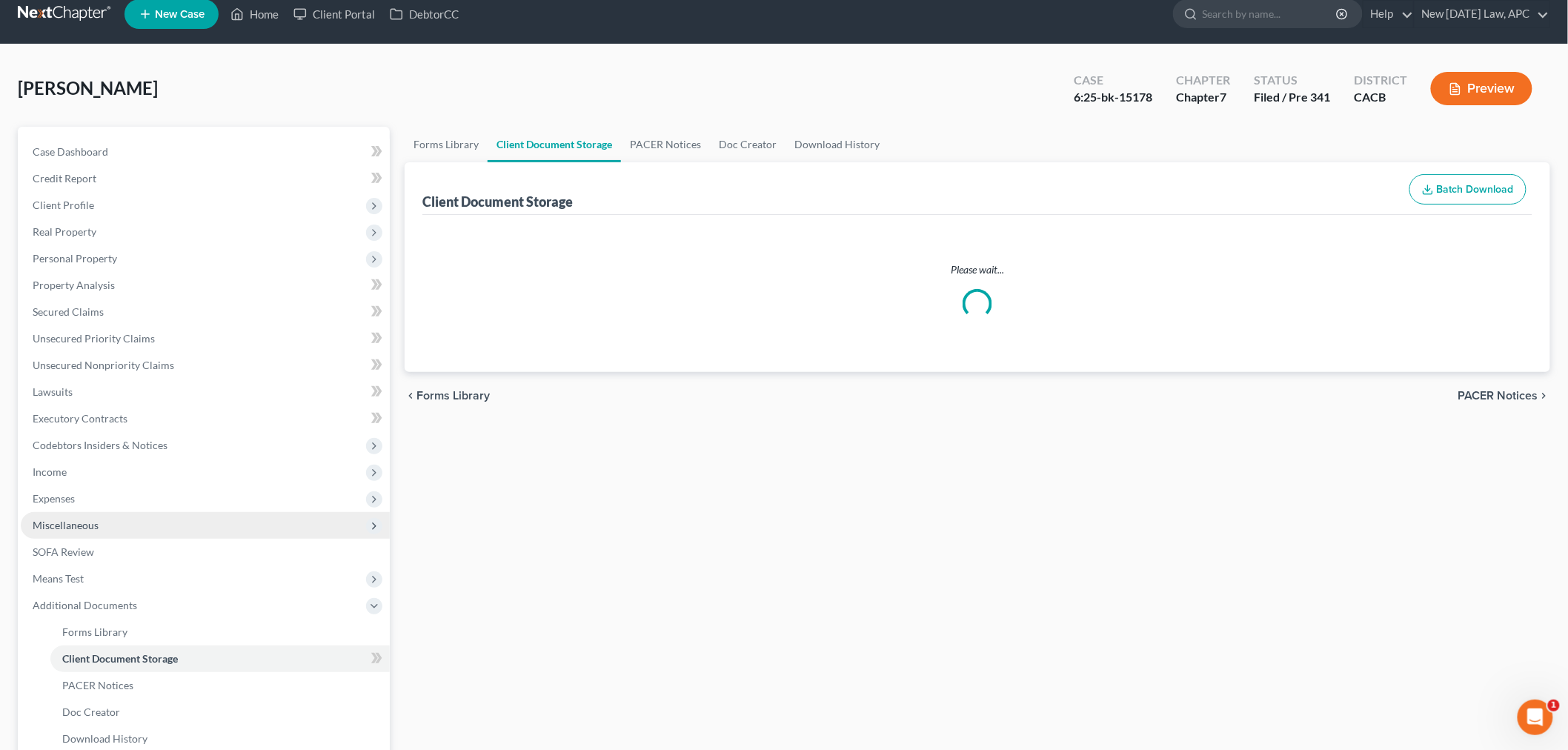
select select "10"
select select "51"
select select "30"
select select "55"
select select "62"
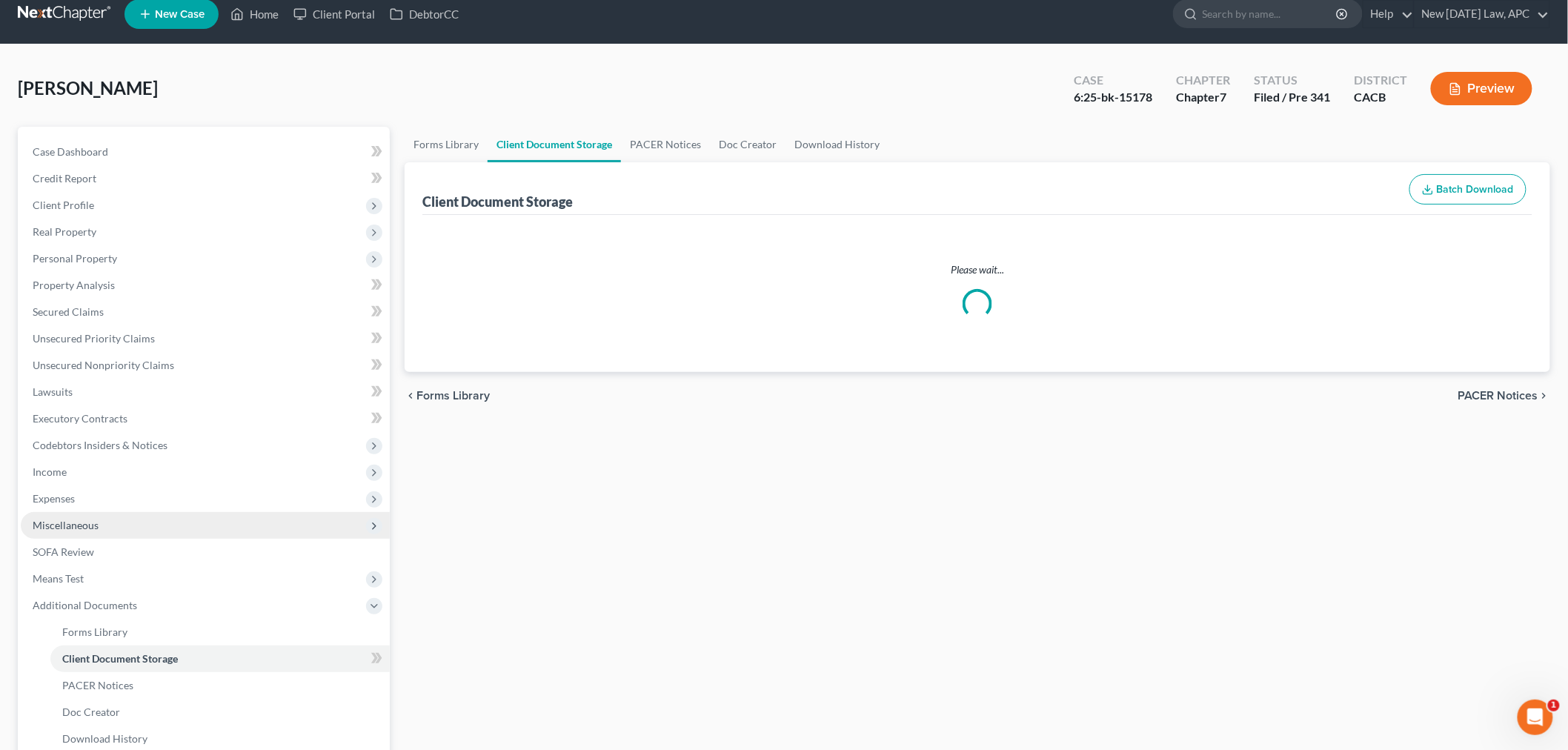
select select "65"
select select "60"
select select "57"
select select "10"
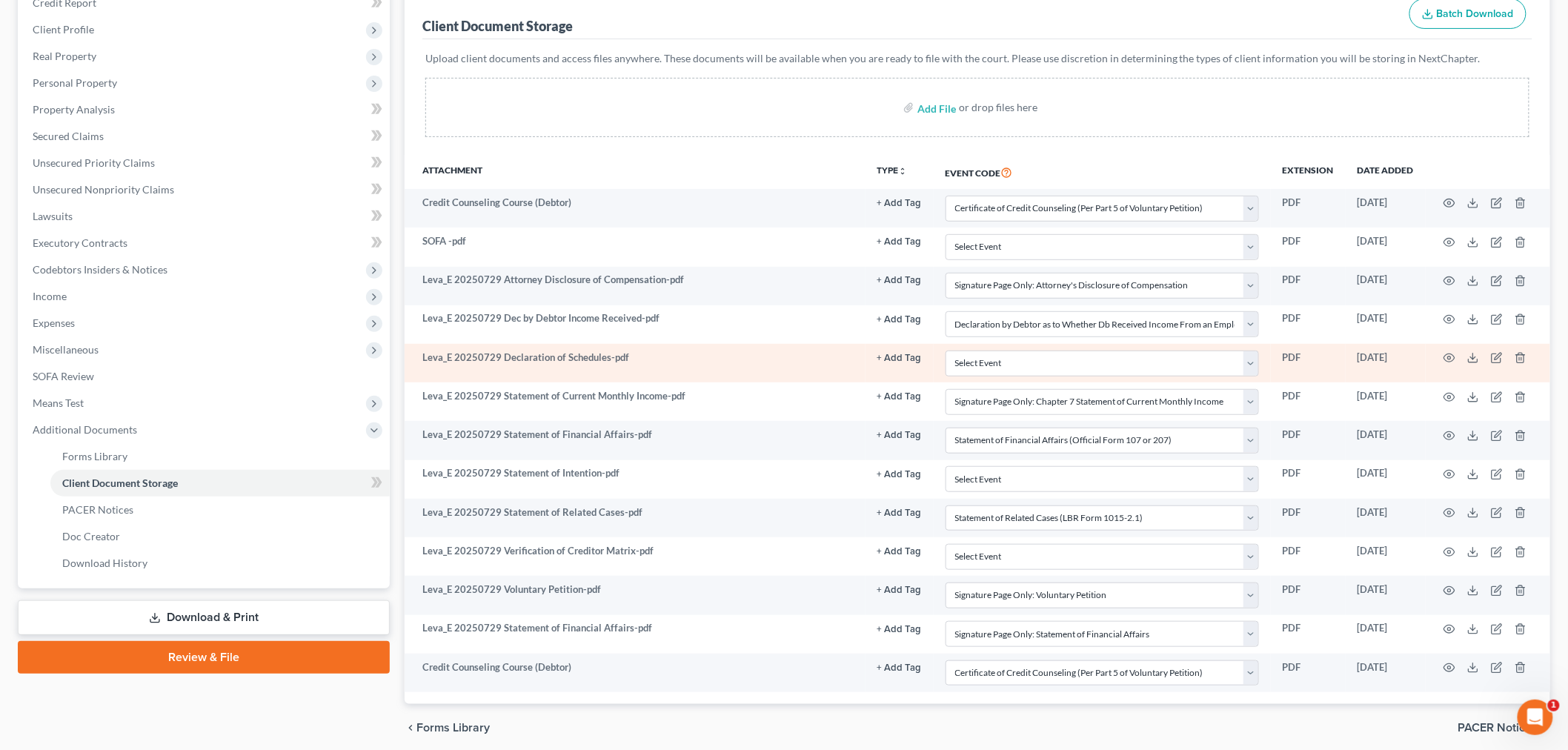
scroll to position [251, 0]
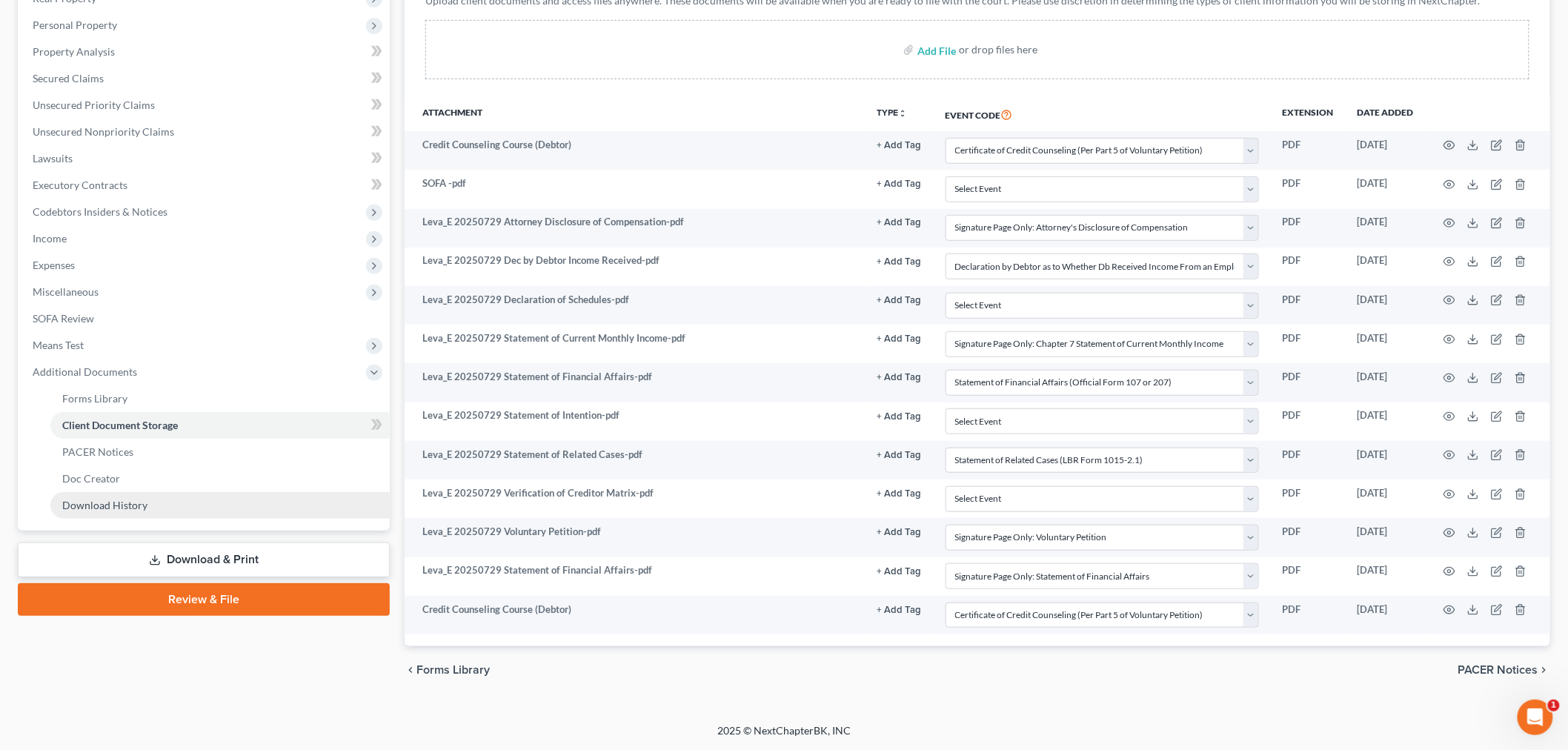
click at [152, 508] on link "Download History" at bounding box center [220, 505] width 339 height 27
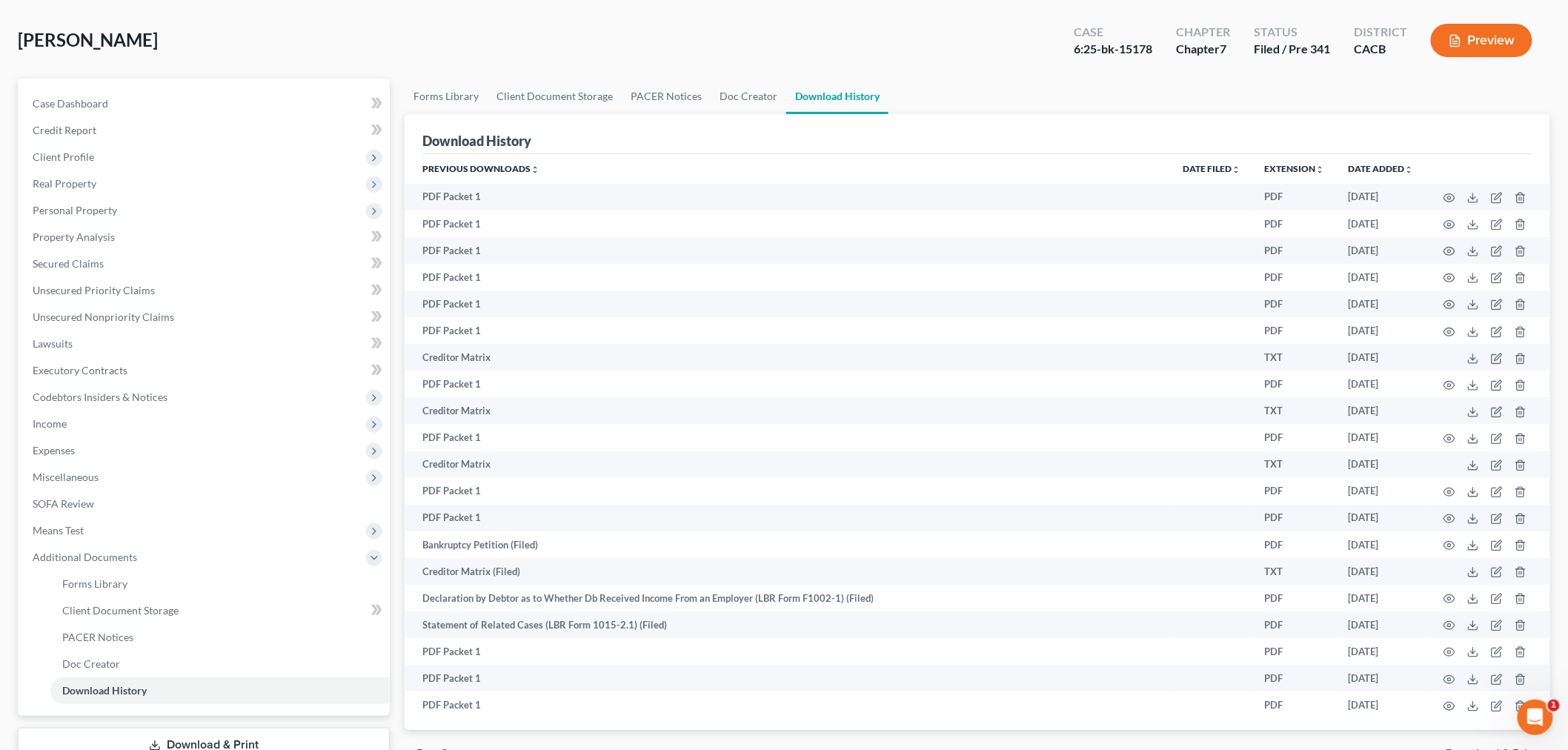
scroll to position [5, 0]
